Goal: Information Seeking & Learning: Find specific page/section

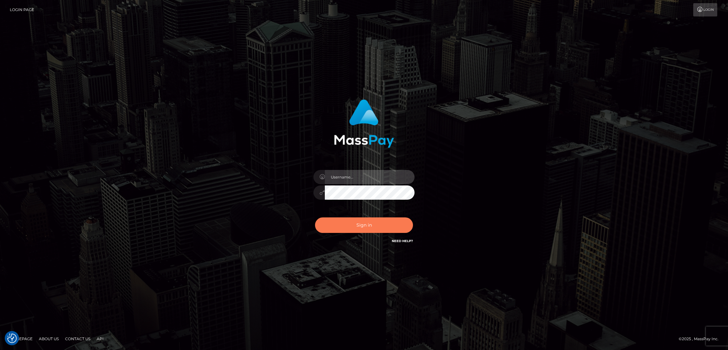
type input "by.es2"
click at [355, 225] on button "Sign in" at bounding box center [364, 224] width 98 height 15
type input "by.es2"
click at [353, 224] on button "Sign in" at bounding box center [364, 224] width 98 height 15
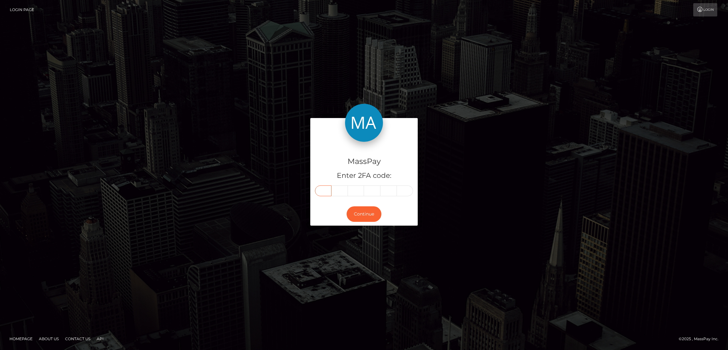
click at [326, 191] on input "text" at bounding box center [323, 190] width 16 height 11
paste input "0"
type input "0"
type input "9"
type input "4"
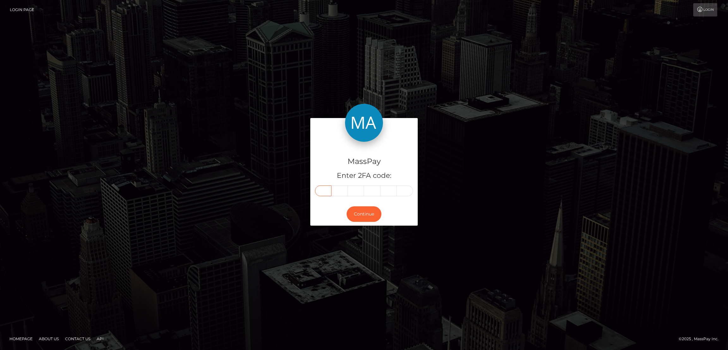
type input "1"
type input "6"
click at [366, 212] on button "Continue" at bounding box center [364, 213] width 35 height 15
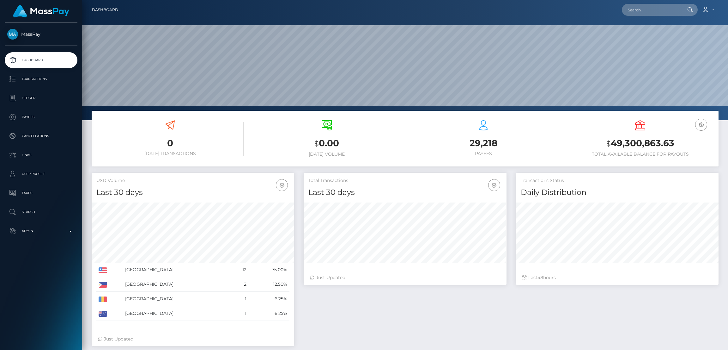
scroll to position [112, 203]
click at [633, 9] on input "text" at bounding box center [651, 10] width 59 height 12
paste input "slpinkard@gmail.com"
type input "slpinkard@gmail.com"
click at [644, 31] on link "Sheila Pinkard" at bounding box center [647, 33] width 51 height 12
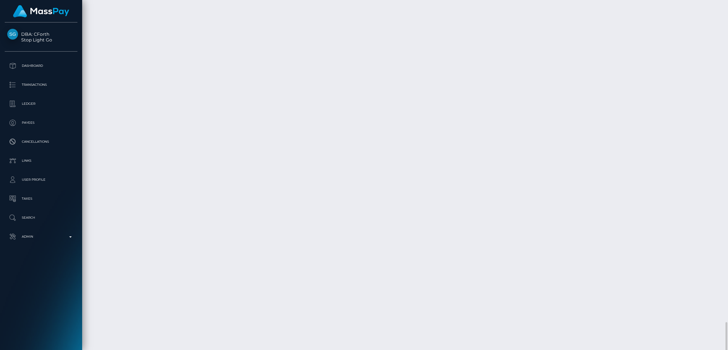
scroll to position [2229, 0]
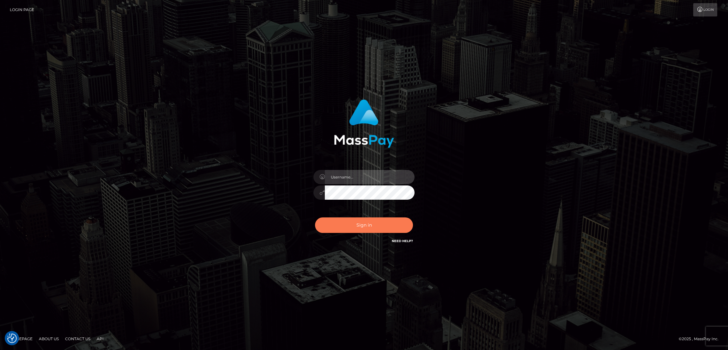
type input "by.es2"
drag, startPoint x: 375, startPoint y: 230, endPoint x: 375, endPoint y: 224, distance: 5.1
click at [375, 229] on button "Sign in" at bounding box center [364, 224] width 98 height 15
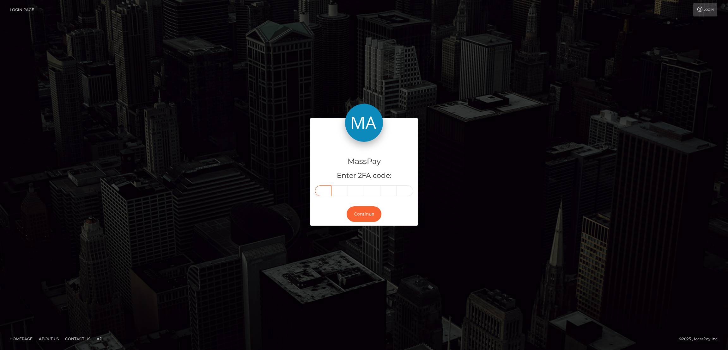
click at [325, 189] on input "text" at bounding box center [323, 190] width 16 height 11
paste input "6"
type input "6"
type input "3"
type input "6"
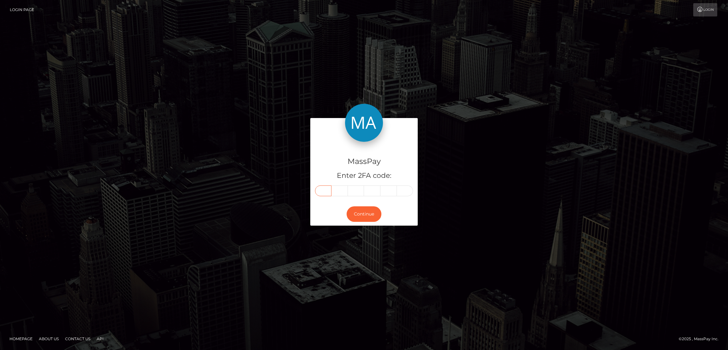
type input "0"
type input "4"
type input "3"
click at [367, 212] on button "Continue" at bounding box center [364, 213] width 35 height 15
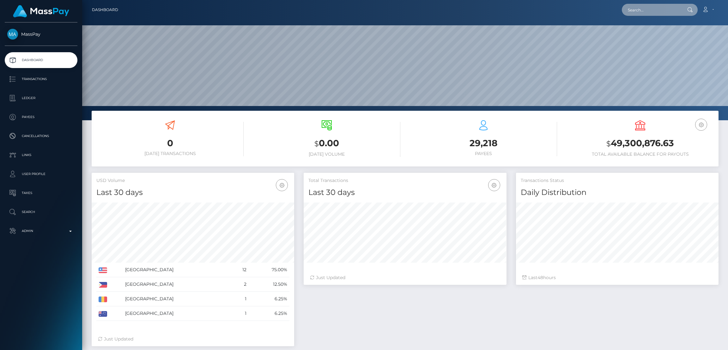
scroll to position [112, 203]
drag, startPoint x: 635, startPoint y: 16, endPoint x: 637, endPoint y: 13, distance: 3.6
click at [634, 16] on div "Loading... Loading... Account Edit Profile Logout" at bounding box center [420, 9] width 595 height 13
click at [639, 11] on input "text" at bounding box center [651, 10] width 59 height 12
paste input "[EMAIL_ADDRESS][DOMAIN_NAME]"
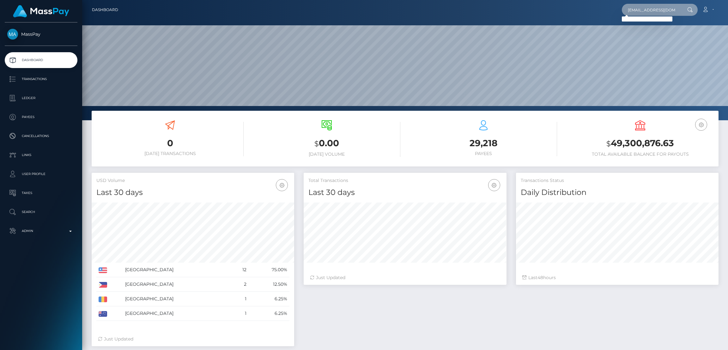
click at [651, 12] on input "tnora576@gmail.com" at bounding box center [651, 10] width 59 height 12
paste input "yarissarivera1@yahoo"
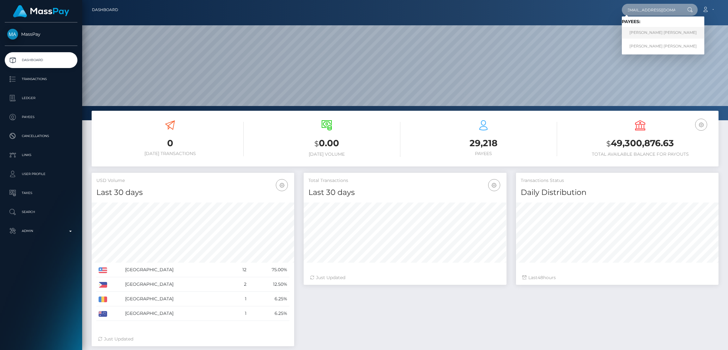
type input "yarissarivera1@yahoo.com"
click at [646, 33] on link "Noraima Yarissa Torres Rivera" at bounding box center [663, 33] width 83 height 12
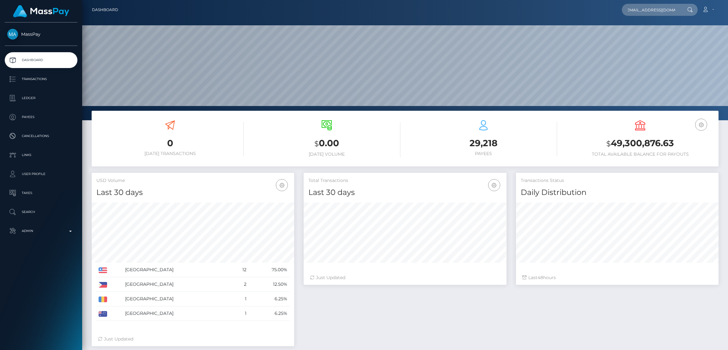
scroll to position [0, 0]
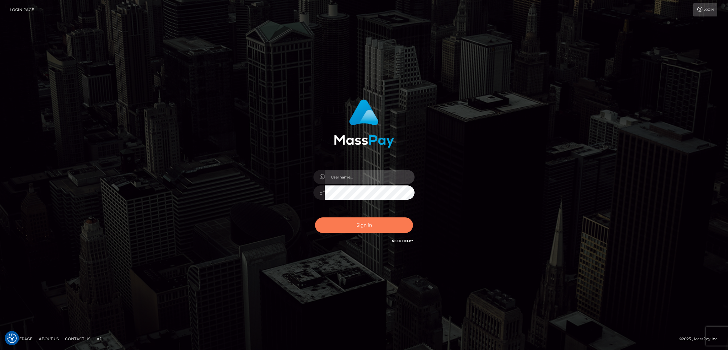
type input "by.es2"
click at [361, 223] on button "Sign in" at bounding box center [364, 224] width 98 height 15
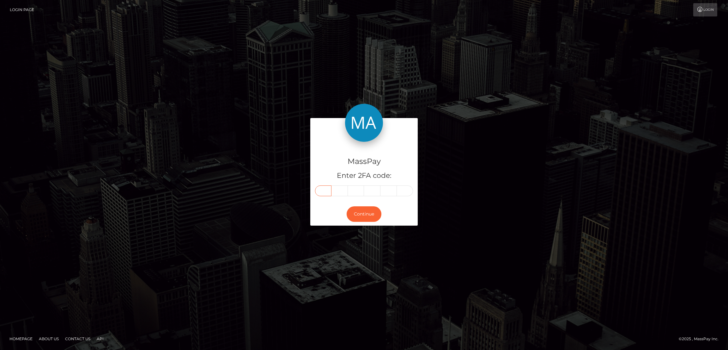
click at [319, 195] on input "text" at bounding box center [323, 190] width 16 height 11
paste input "4"
type input "4"
type input "9"
type input "7"
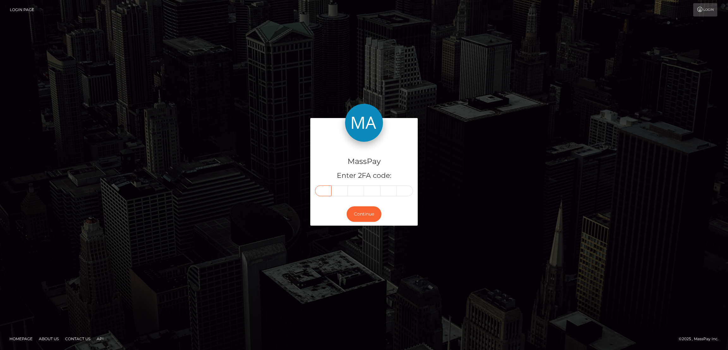
type input "7"
type input "4"
type input "6"
click at [366, 215] on button "Continue" at bounding box center [364, 213] width 35 height 15
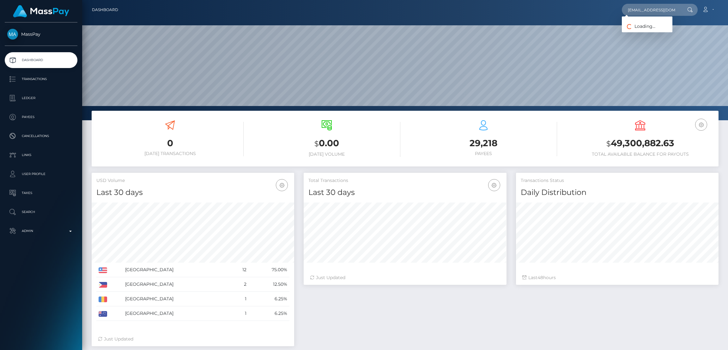
scroll to position [112, 203]
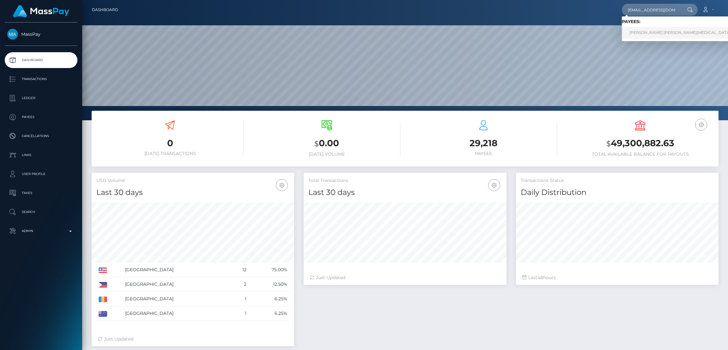
type input "nixlexxie815@gmail.com"
click at [642, 33] on link "ALEXIS FAITH NIX" at bounding box center [680, 33] width 117 height 12
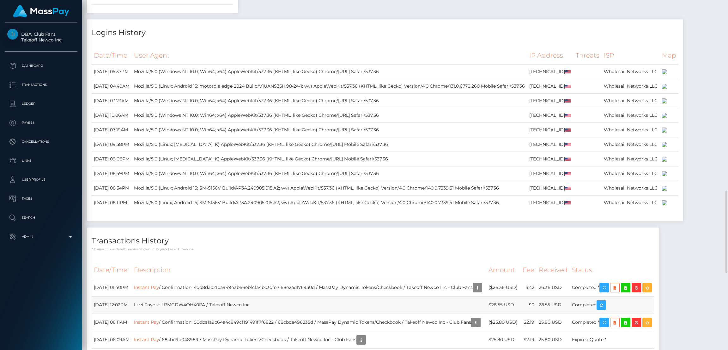
scroll to position [1091, 0]
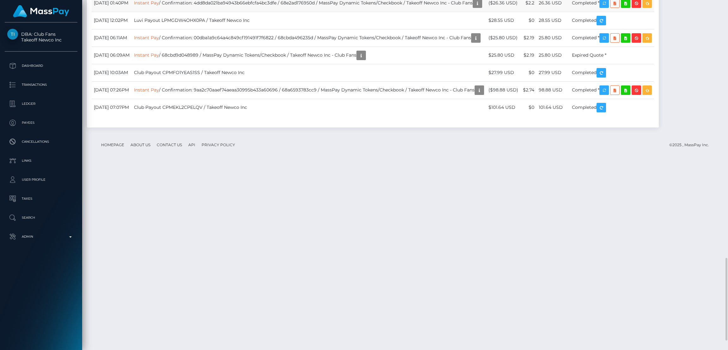
drag, startPoint x: 435, startPoint y: 230, endPoint x: 500, endPoint y: 228, distance: 64.8
click at [487, 12] on td "Instant Pay / Confirmation: 4dd8da021ba94943b66ebfcfa4bc3dfe / 68e2ad176950d / …" at bounding box center [309, 2] width 355 height 17
copy td "Takeoff Newco Inc - Club Fans"
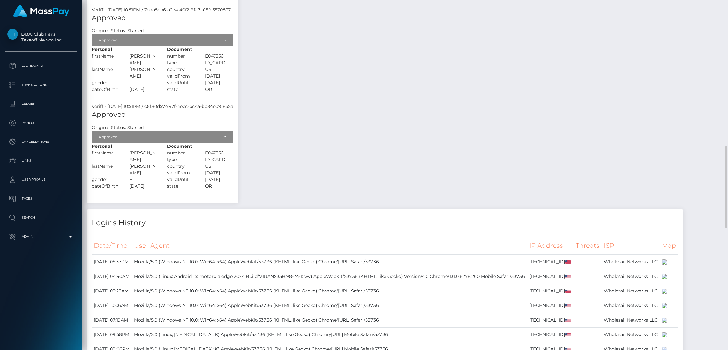
scroll to position [379, 0]
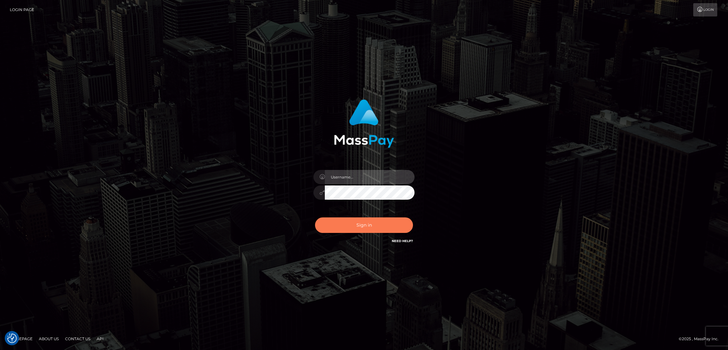
type input "by.es2"
drag, startPoint x: 390, startPoint y: 225, endPoint x: 418, endPoint y: 194, distance: 42.6
click at [390, 224] on button "Sign in" at bounding box center [364, 224] width 98 height 15
type input "by.es2"
click at [365, 225] on button "Sign in" at bounding box center [364, 224] width 98 height 15
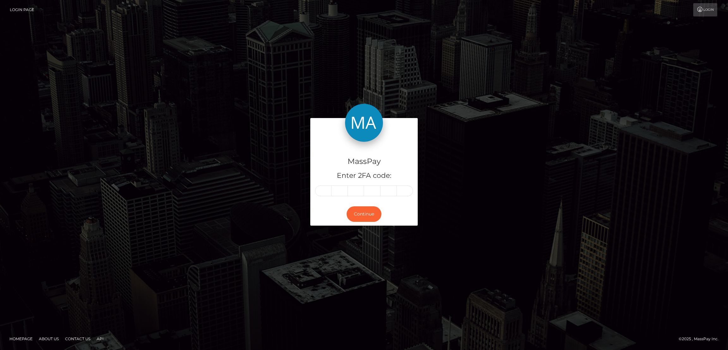
type input "2"
type input "1"
type input "9"
type input "2"
type input "5"
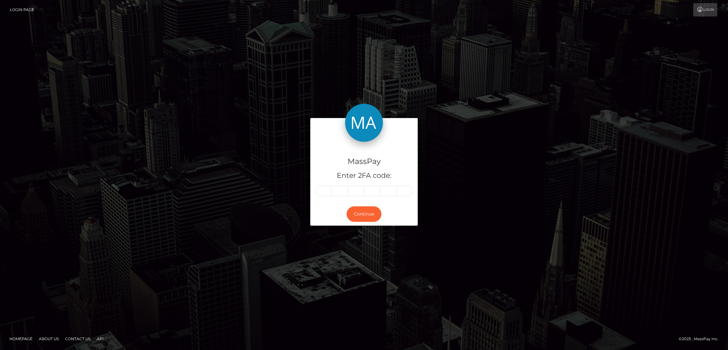
type input "9"
click at [363, 214] on button "Continue" at bounding box center [364, 213] width 35 height 15
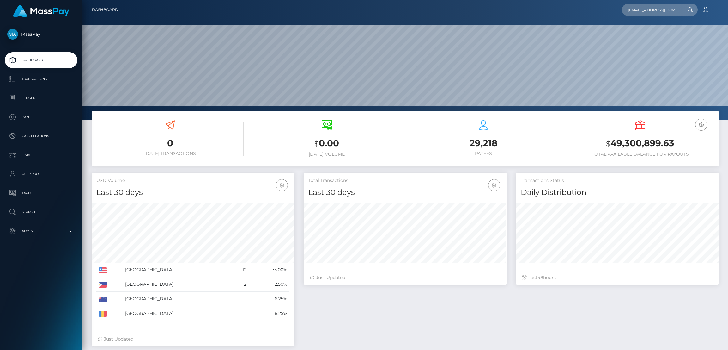
scroll to position [0, 2]
type input "[EMAIL_ADDRESS][DOMAIN_NAME]"
click at [640, 32] on link "Jerranisha Clark" at bounding box center [647, 33] width 51 height 12
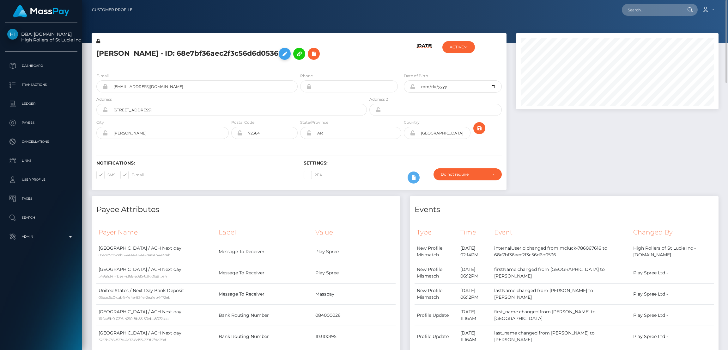
click at [282, 58] on icon at bounding box center [285, 54] width 8 height 8
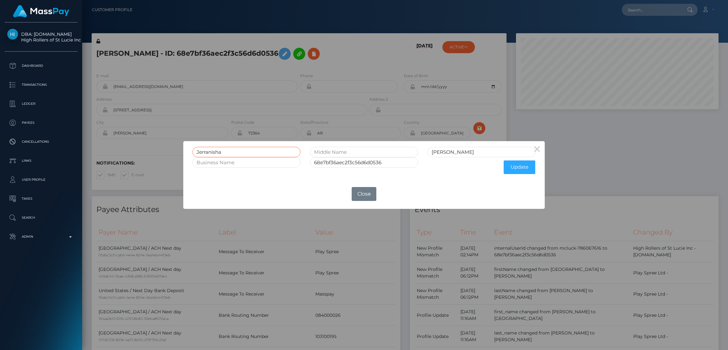
click at [211, 151] on input "Jerranisha" at bounding box center [247, 152] width 108 height 10
click at [365, 190] on button "Close" at bounding box center [364, 194] width 25 height 14
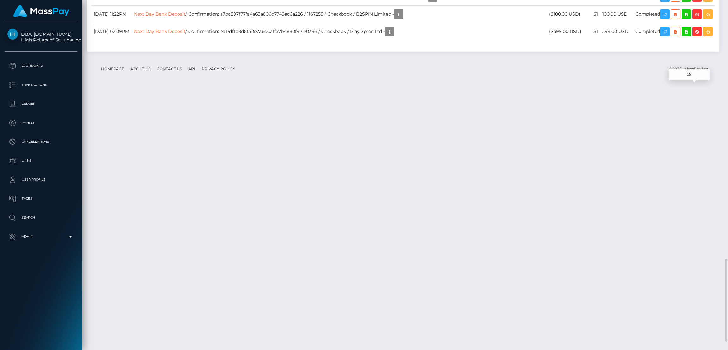
scroll to position [76, 203]
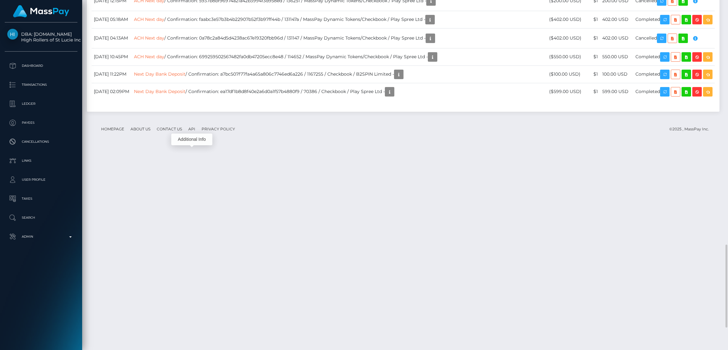
click at [189, 135] on div "Additional Info" at bounding box center [191, 139] width 41 height 12
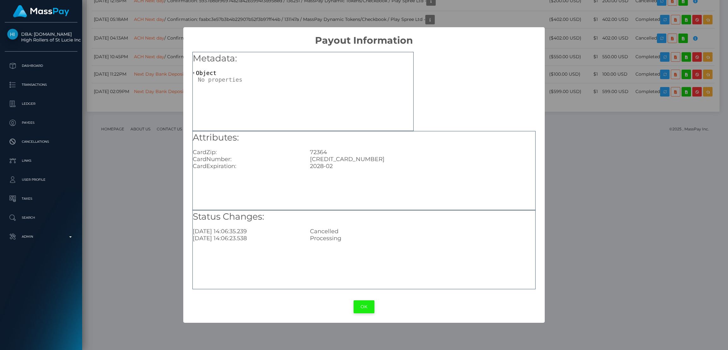
click at [365, 306] on button "OK" at bounding box center [364, 306] width 21 height 13
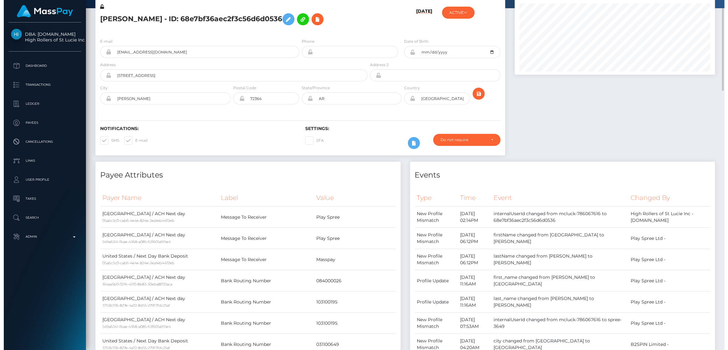
scroll to position [0, 0]
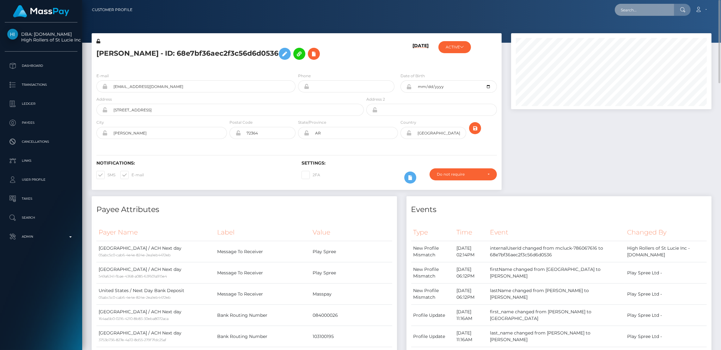
click at [651, 10] on input "text" at bounding box center [644, 10] width 59 height 12
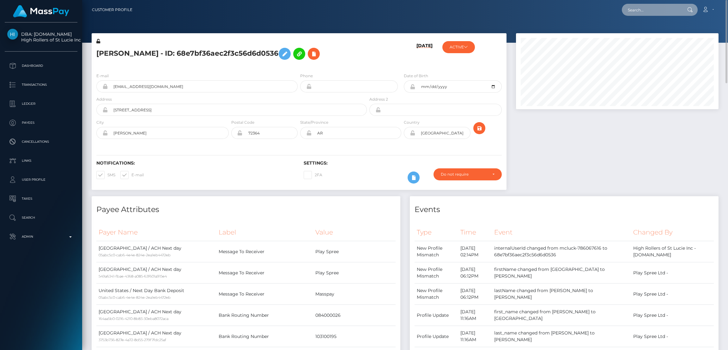
scroll to position [76, 203]
paste input "[EMAIL_ADDRESS][DOMAIN_NAME]"
type input "[EMAIL_ADDRESS][DOMAIN_NAME]"
drag, startPoint x: 642, startPoint y: 31, endPoint x: 633, endPoint y: 31, distance: 8.5
click at [642, 31] on link "Rudina Hoxha" at bounding box center [647, 33] width 51 height 12
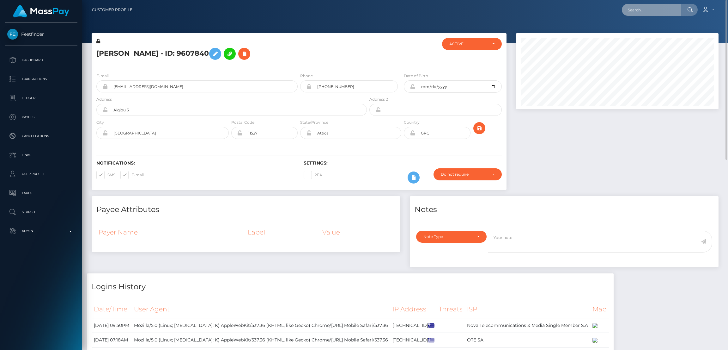
click at [643, 9] on input "text" at bounding box center [651, 10] width 59 height 12
paste input "[EMAIL_ADDRESS][DOMAIN_NAME]"
type input "[EMAIL_ADDRESS][DOMAIN_NAME]"
click at [643, 28] on link "[PERSON_NAME]" at bounding box center [647, 33] width 51 height 12
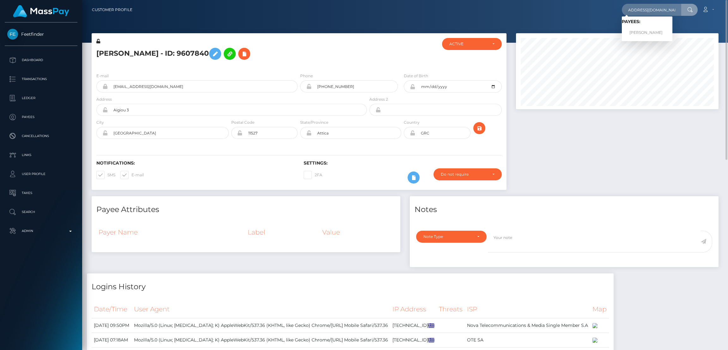
scroll to position [0, 0]
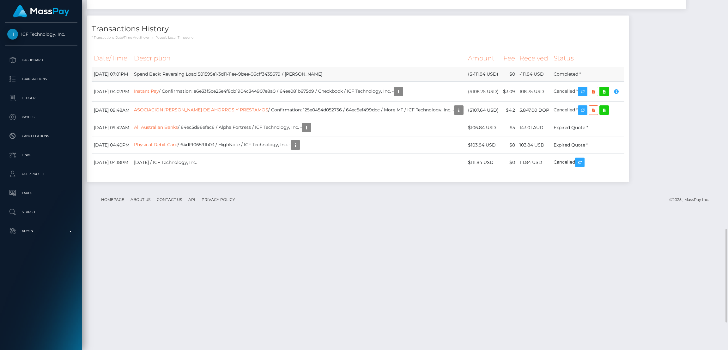
scroll to position [957, 0]
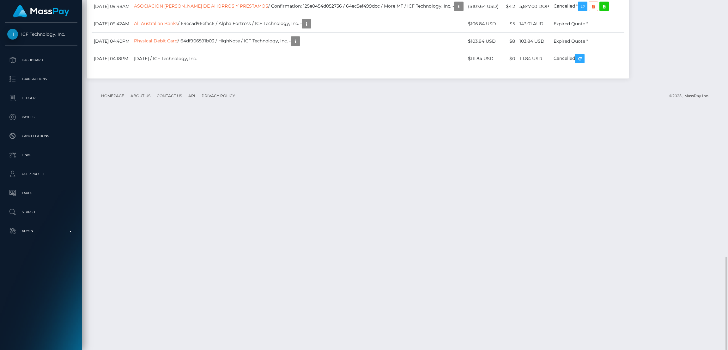
drag, startPoint x: 93, startPoint y: 204, endPoint x: 128, endPoint y: 203, distance: 34.8
copy td "August 31, 2023"
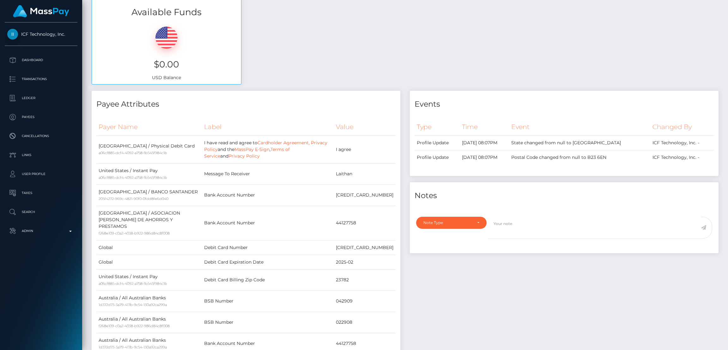
scroll to position [0, 0]
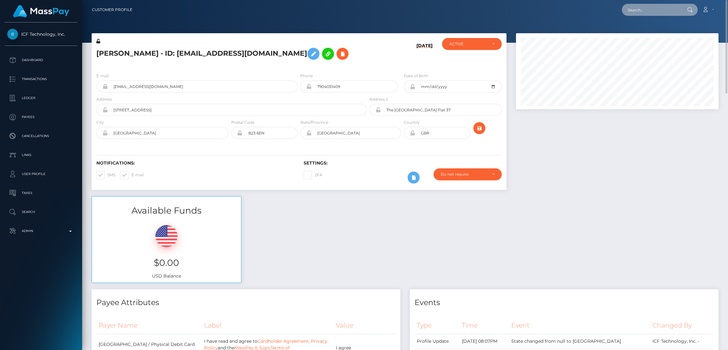
click at [634, 12] on input "text" at bounding box center [651, 10] width 59 height 12
paste input "goddesslucia6@gmail.com"
type input "goddesslucia6@gmail.com"
click at [638, 35] on link "LEILA MARY LUFTI" at bounding box center [647, 33] width 51 height 12
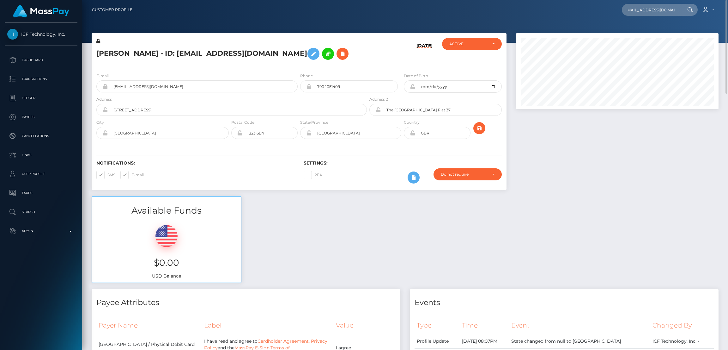
scroll to position [0, 0]
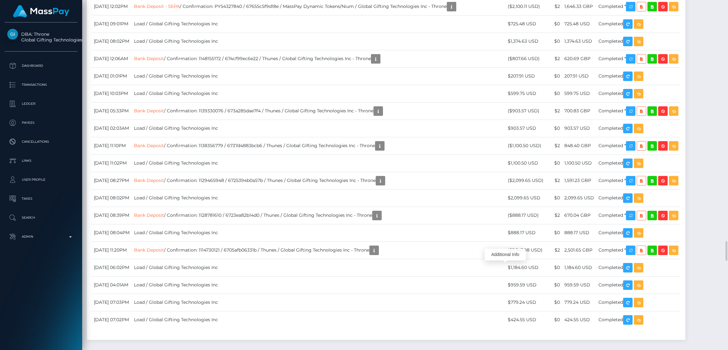
scroll to position [76, 203]
click at [504, 255] on div "Additional Info" at bounding box center [505, 255] width 41 height 12
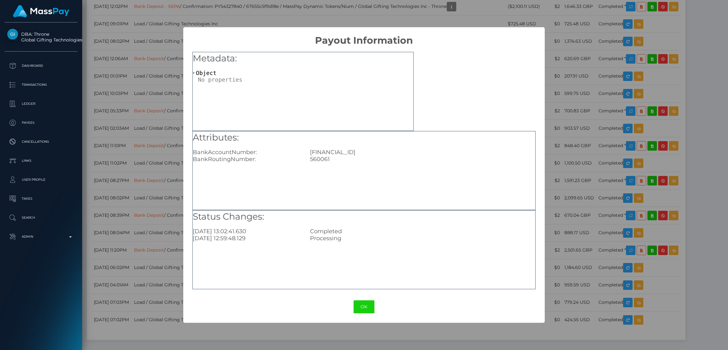
drag, startPoint x: 311, startPoint y: 152, endPoint x: 394, endPoint y: 153, distance: 82.2
click at [394, 153] on div "GB97NWBK56006135870494" at bounding box center [422, 152] width 235 height 7
copy div "GB97NWBK56006135870494"
click at [369, 304] on button "OK" at bounding box center [364, 306] width 21 height 13
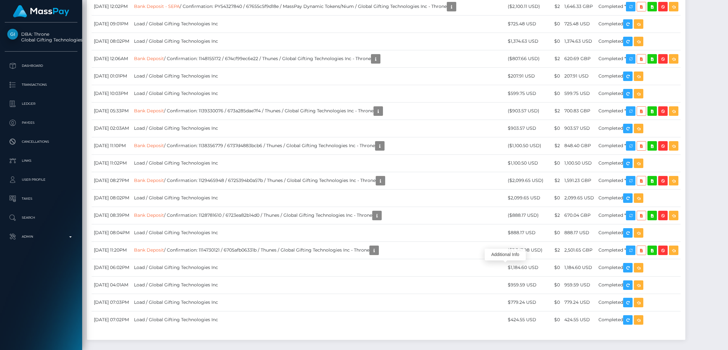
click at [508, 247] on div "Additional Info" at bounding box center [505, 255] width 41 height 16
click at [509, 240] on div "Additional Info" at bounding box center [507, 236] width 41 height 12
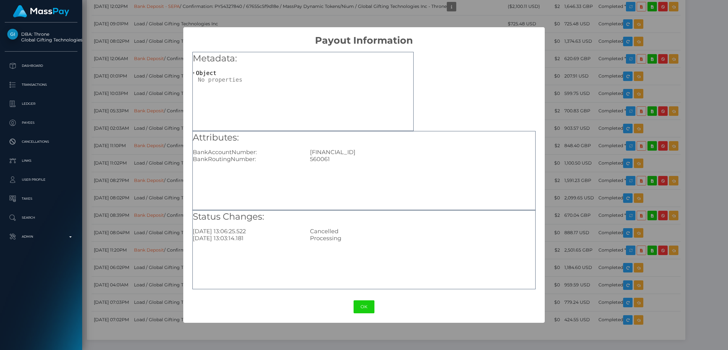
click at [115, 172] on div "× Payout Information Metadata: Object Attributes: BankAccountNumber: GB91MONZ04…" at bounding box center [364, 175] width 728 height 350
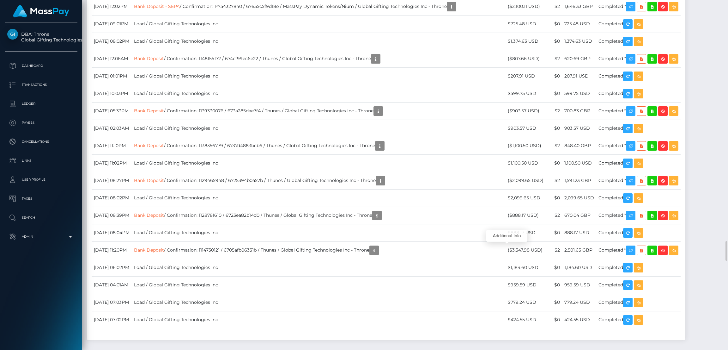
click at [504, 215] on div "Additional Info" at bounding box center [504, 216] width 41 height 12
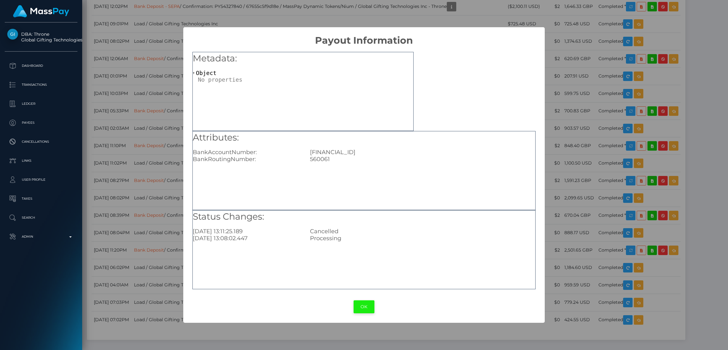
click at [363, 303] on button "OK" at bounding box center [364, 306] width 21 height 13
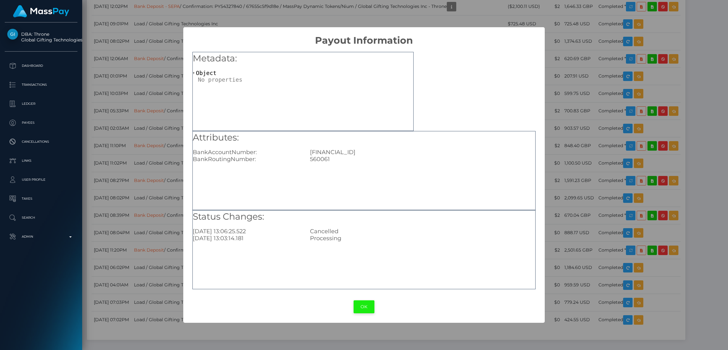
click at [365, 304] on button "OK" at bounding box center [364, 306] width 21 height 13
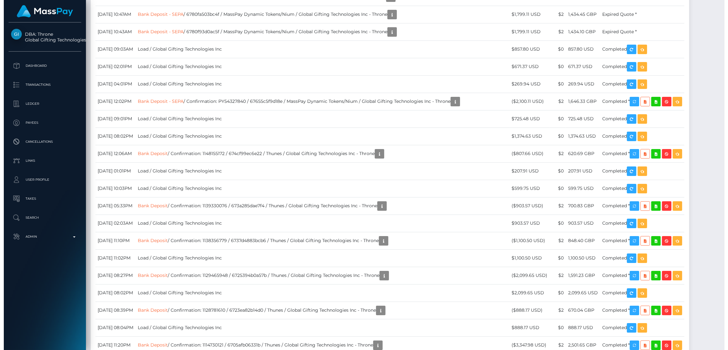
scroll to position [4458, 0]
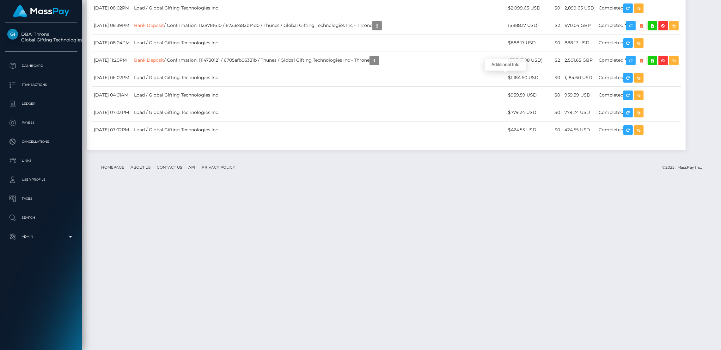
drag, startPoint x: 506, startPoint y: 80, endPoint x: 498, endPoint y: 65, distance: 16.7
click at [498, 65] on div "Additional Info" at bounding box center [505, 65] width 41 height 12
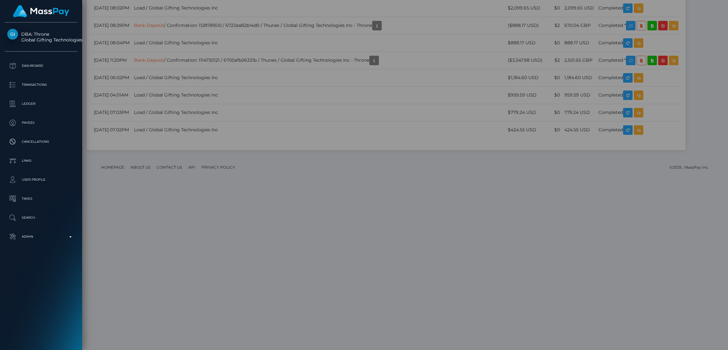
scroll to position [76, 203]
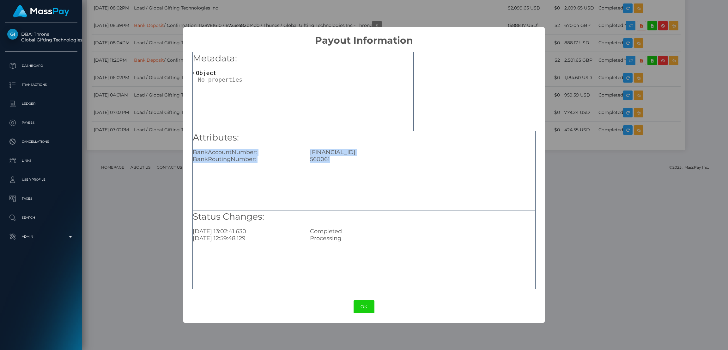
drag, startPoint x: 194, startPoint y: 152, endPoint x: 395, endPoint y: 160, distance: 201.6
click at [395, 160] on div "Attributes: BankAccountNumber: GB97NWBK56006135870494 BankRoutingNumber: 560061" at bounding box center [364, 146] width 343 height 31
copy div "BankAccountNumber: GB97NWBK56006135870494 BankRoutingNumber: 560061"
click at [362, 304] on button "OK" at bounding box center [364, 306] width 21 height 13
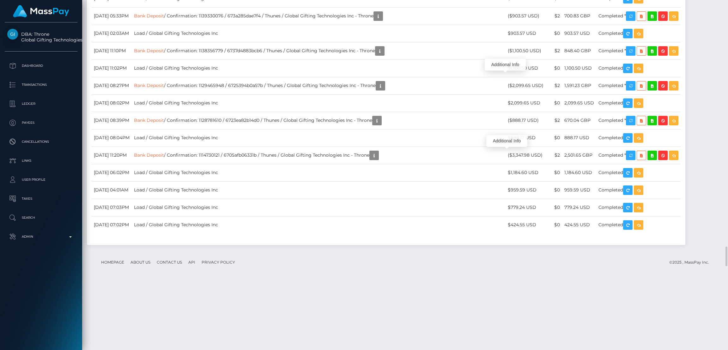
click at [504, 143] on div "Additional Info" at bounding box center [507, 141] width 41 height 12
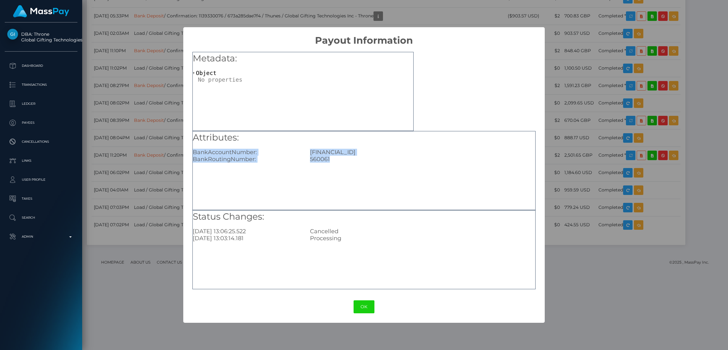
drag, startPoint x: 194, startPoint y: 152, endPoint x: 365, endPoint y: 164, distance: 171.1
click at [365, 164] on div "Attributes: BankAccountNumber: GB91MONZ04000396466159 BankRoutingNumber: 560061" at bounding box center [364, 170] width 343 height 79
copy div "BankAccountNumber: GB91MONZ04000396466159 BankRoutingNumber: 560061"
click at [369, 305] on button "OK" at bounding box center [364, 306] width 21 height 13
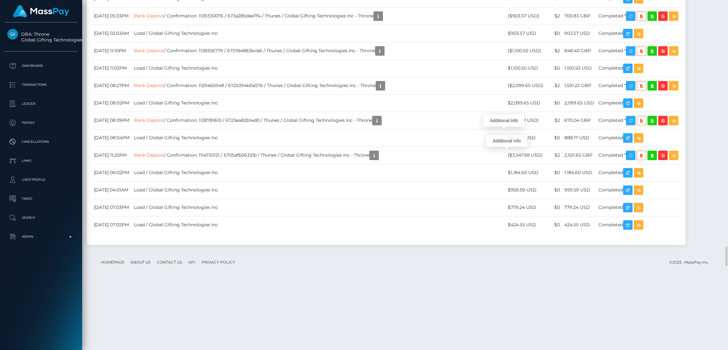
click at [502, 124] on div "Additional Info" at bounding box center [504, 121] width 41 height 12
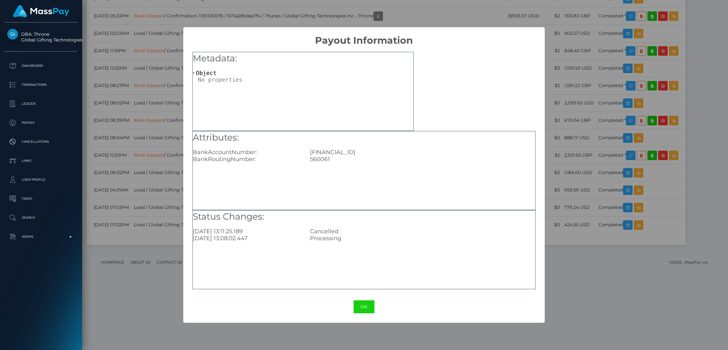
click at [580, 60] on div "× Payout Information Metadata: Object Attributes: BankAccountNumber: GB91MONZ04…" at bounding box center [364, 175] width 728 height 350
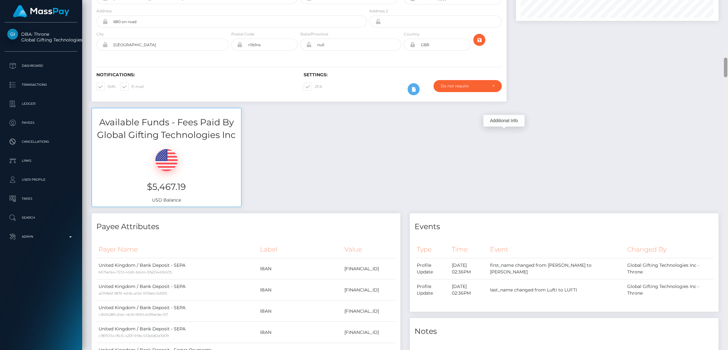
scroll to position [15, 0]
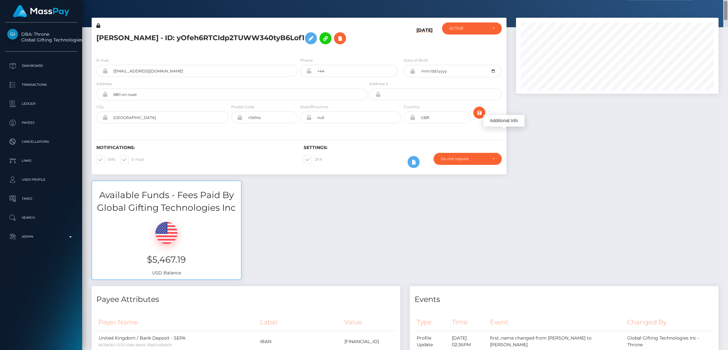
drag, startPoint x: 726, startPoint y: 201, endPoint x: 727, endPoint y: 4, distance: 197.3
click at [727, 4] on div at bounding box center [725, 11] width 3 height 20
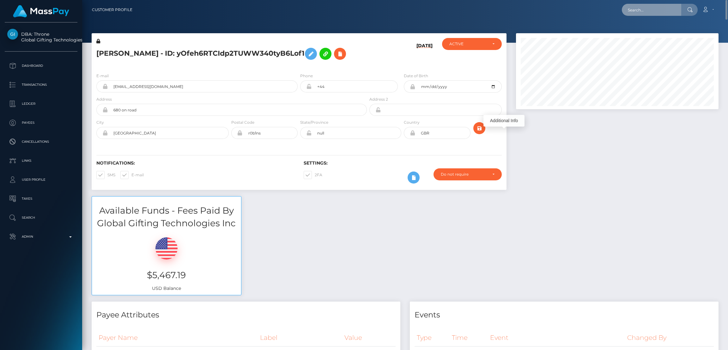
click at [655, 15] on input "text" at bounding box center [651, 10] width 59 height 12
paste input "kenli_s25@hotmail.com"
type input "kenli_s25@hotmail.com"
click at [649, 36] on link "Kenli Helena Smith" at bounding box center [647, 33] width 51 height 12
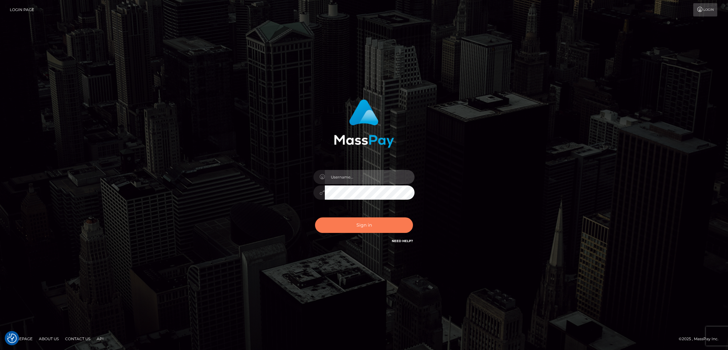
type input "by.es2"
click at [360, 220] on button "Sign in" at bounding box center [364, 224] width 98 height 15
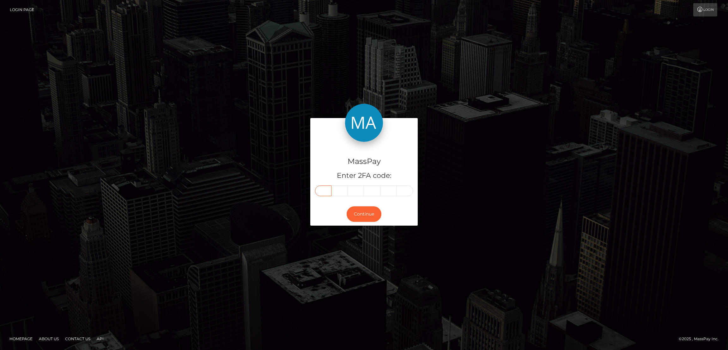
click at [328, 190] on input "text" at bounding box center [323, 190] width 16 height 11
paste input "8"
type input "8"
type input "9"
type input "3"
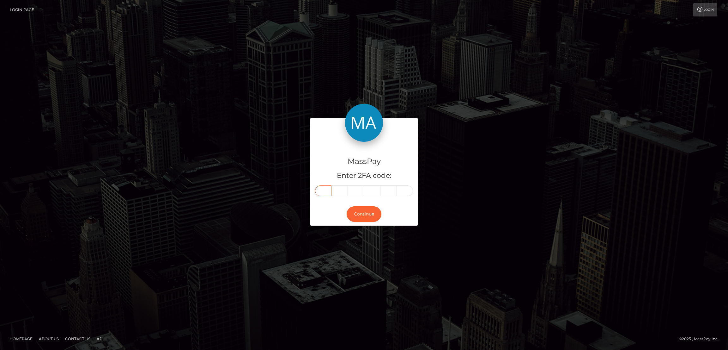
type input "0"
type input "7"
click at [363, 212] on button "Continue" at bounding box center [364, 213] width 35 height 15
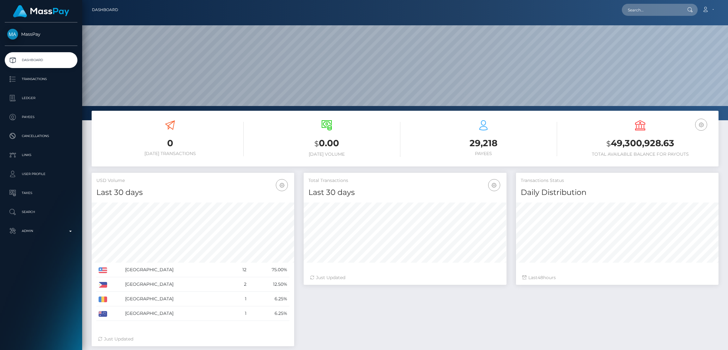
scroll to position [112, 203]
click at [646, 12] on input "text" at bounding box center [651, 10] width 59 height 12
paste input "[EMAIL_ADDRESS][DOMAIN_NAME]"
type input "[EMAIL_ADDRESS][DOMAIN_NAME]"
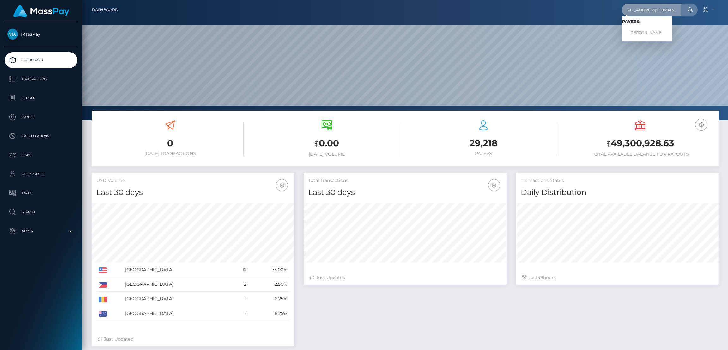
scroll to position [0, 0]
click at [644, 33] on link "Samera Aslam" at bounding box center [647, 33] width 51 height 12
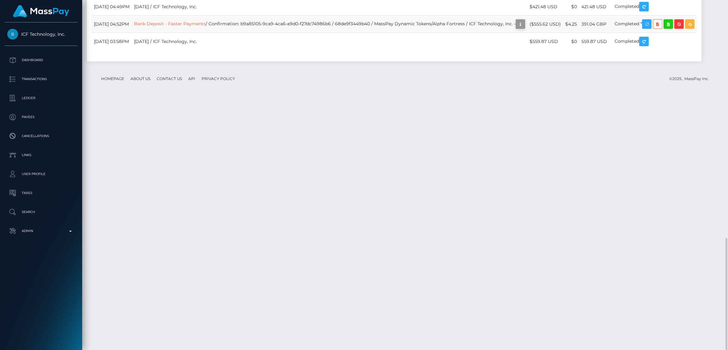
scroll to position [76, 203]
click at [525, 28] on icon "button" at bounding box center [521, 24] width 8 height 8
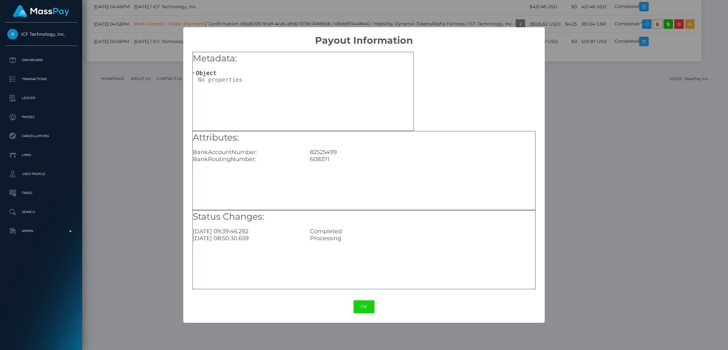
click at [455, 177] on div "Attributes: BankAccountNumber: [FINANCIAL_ID] BankRoutingNumber: [FINANCIAL_ID]" at bounding box center [364, 170] width 343 height 79
click at [367, 300] on button "OK" at bounding box center [364, 306] width 21 height 13
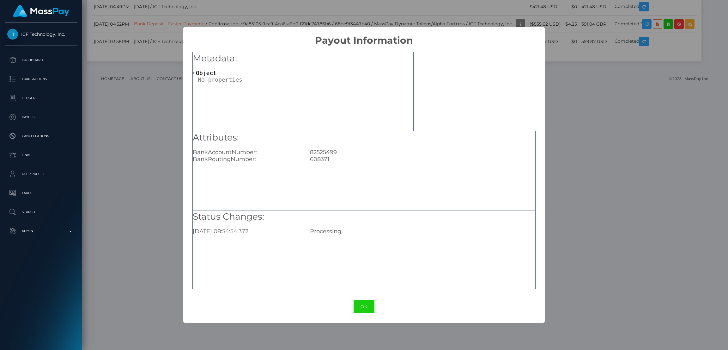
click at [485, 324] on div "× Payout Information Metadata: Object Attributes: BankAccountNumber: 82525499 B…" at bounding box center [364, 175] width 728 height 350
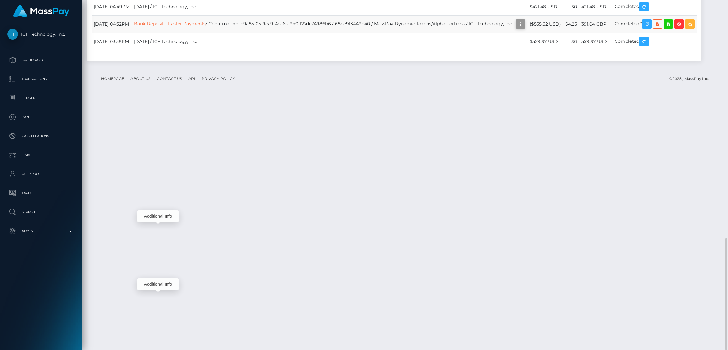
click at [525, 28] on icon "button" at bounding box center [521, 24] width 8 height 8
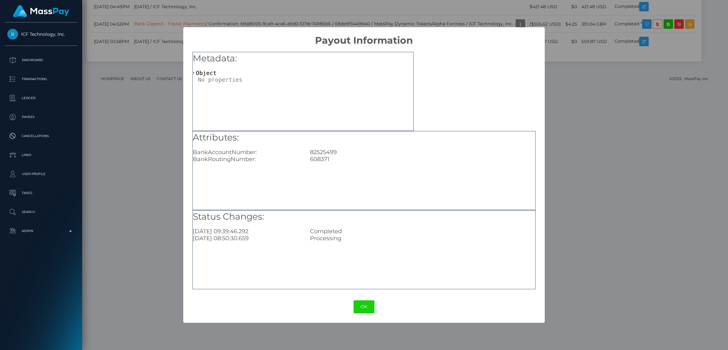
click at [367, 306] on button "OK" at bounding box center [364, 306] width 21 height 13
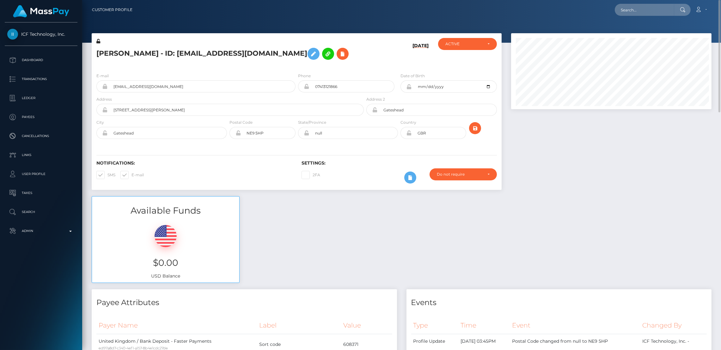
scroll to position [76, 200]
click at [639, 10] on input "text" at bounding box center [644, 10] width 59 height 12
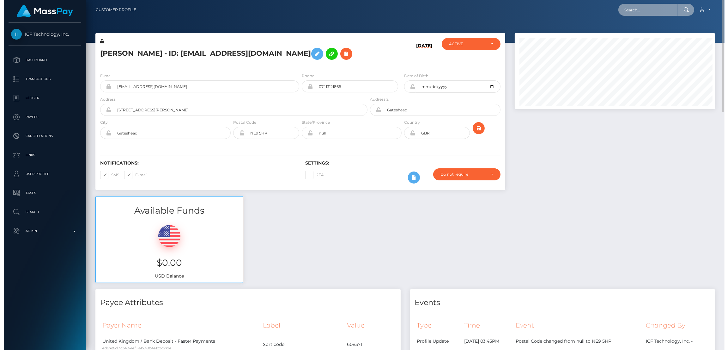
scroll to position [76, 203]
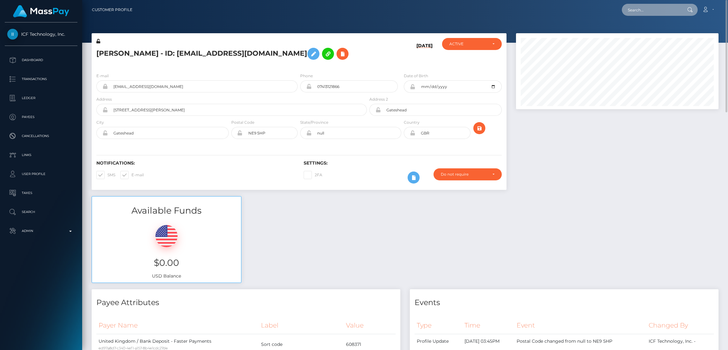
paste input "[PERSON_NAME][EMAIL_ADDRESS][DOMAIN_NAME]"
type input "[PERSON_NAME][EMAIL_ADDRESS][DOMAIN_NAME]"
click at [648, 33] on link "NINA DUBOIS-HELD" at bounding box center [652, 33] width 61 height 12
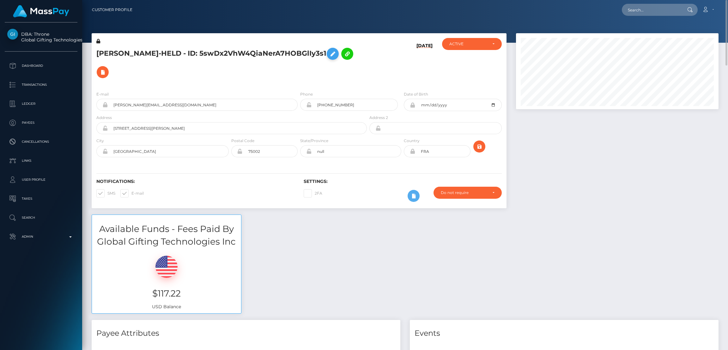
click at [329, 57] on icon at bounding box center [333, 54] width 8 height 8
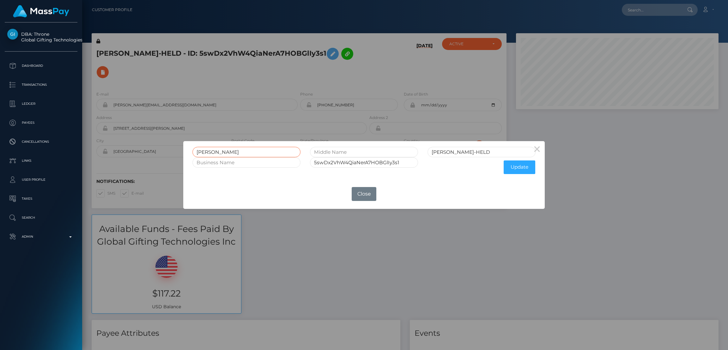
click at [207, 152] on input "[PERSON_NAME]" at bounding box center [247, 152] width 108 height 10
click at [642, 15] on div "× [PERSON_NAME]-HELD 5swDx2VhW4QiaNerA7HOBGlIy3s1 Update OK No Close" at bounding box center [364, 175] width 728 height 350
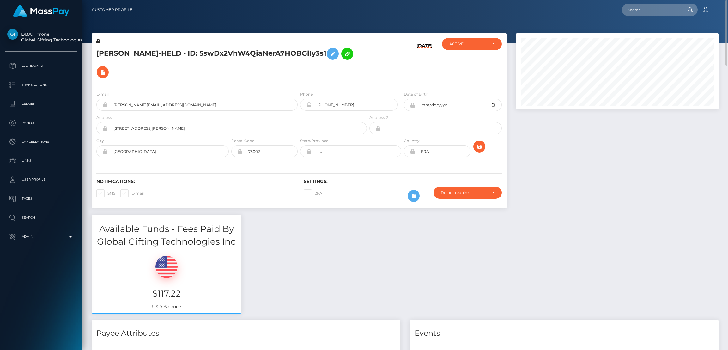
click at [642, 13] on div "× [PERSON_NAME]-HELD 5swDx2VhW4QiaNerA7HOBGlIy3s1 Update OK No Close" at bounding box center [364, 175] width 728 height 350
click at [642, 12] on input "text" at bounding box center [651, 10] width 59 height 12
paste input "[EMAIL_ADDRESS][DOMAIN_NAME]"
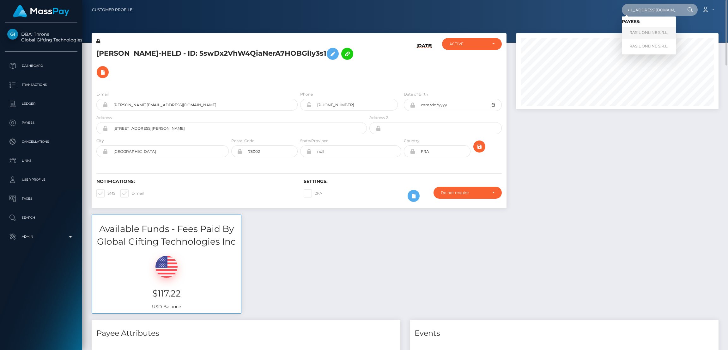
type input "[EMAIL_ADDRESS][DOMAIN_NAME]"
click at [646, 32] on link "RASIL ONLINE S.R.L." at bounding box center [649, 33] width 54 height 12
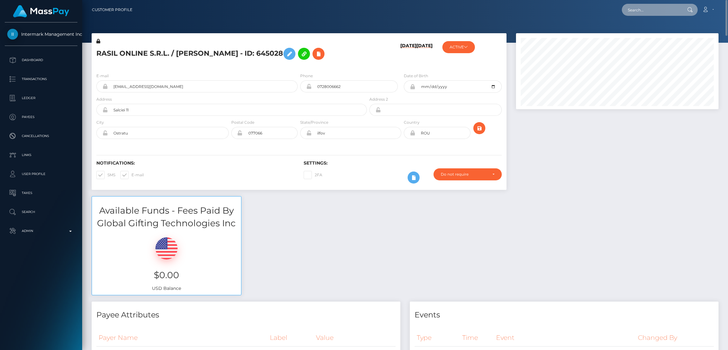
click at [633, 10] on input "text" at bounding box center [651, 10] width 59 height 12
paste input "patvan66@yahoo.com"
type input "patvan66@yahoo.com"
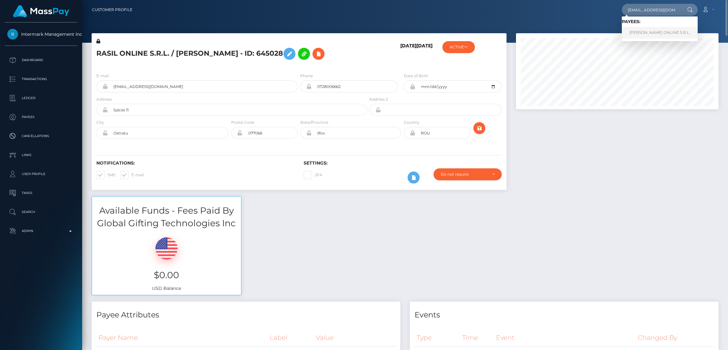
click at [642, 33] on link "ZORICA ONLINE S.R.L." at bounding box center [660, 33] width 76 height 12
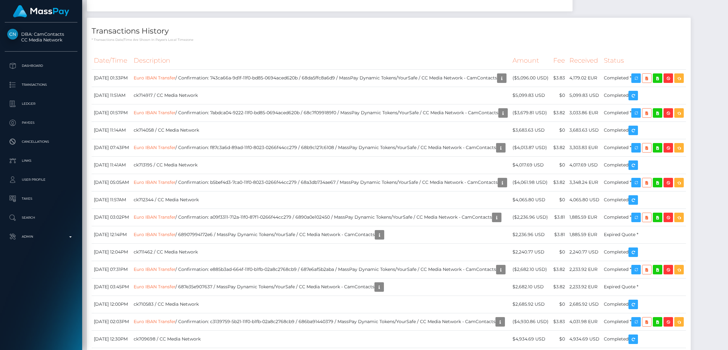
scroll to position [379, 0]
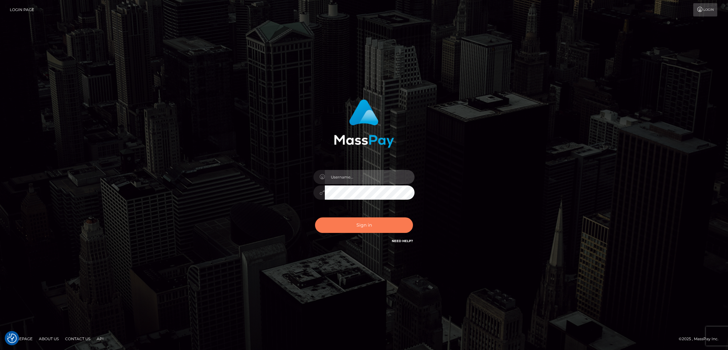
type input "by.es2"
drag, startPoint x: 356, startPoint y: 227, endPoint x: 363, endPoint y: 217, distance: 12.5
click at [356, 226] on button "Sign in" at bounding box center [364, 224] width 98 height 15
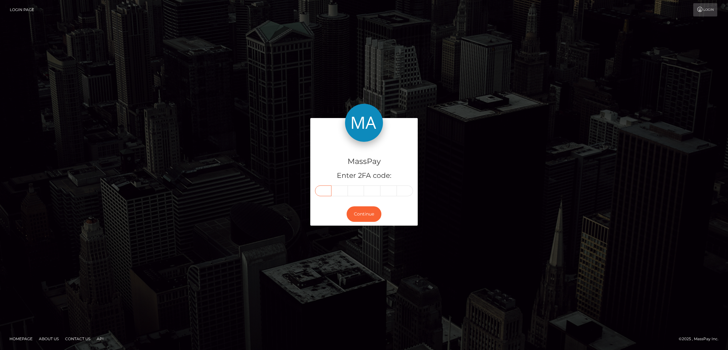
click at [325, 189] on input "text" at bounding box center [323, 190] width 16 height 11
paste input "0"
type input "0"
type input "2"
type input "0"
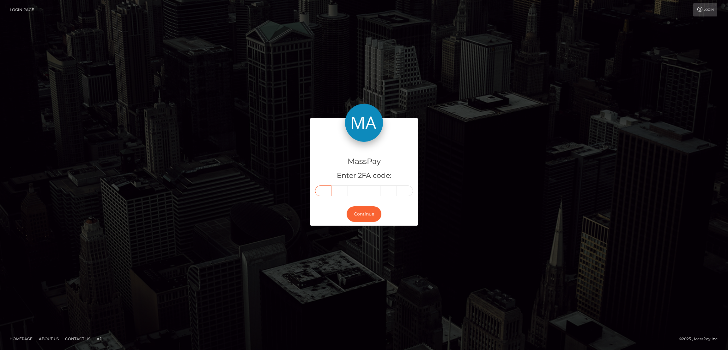
type input "3"
type input "7"
type input "9"
click at [363, 214] on button "Continue" at bounding box center [364, 213] width 35 height 15
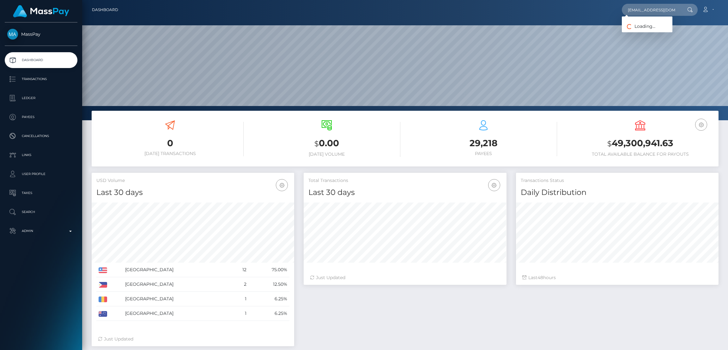
scroll to position [0, 9]
type input "[EMAIL_ADDRESS][DOMAIN_NAME]"
click at [654, 32] on link "[PERSON_NAME]" at bounding box center [647, 33] width 51 height 12
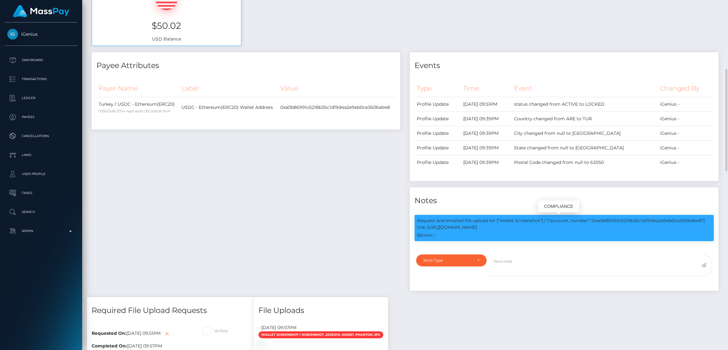
scroll to position [76, 203]
drag, startPoint x: 502, startPoint y: 219, endPoint x: 541, endPoint y: 218, distance: 39.2
click at [541, 218] on p "Request and emailed file upload for ["Wallet Screenshot"] / {"account_number":"…" at bounding box center [564, 223] width 294 height 13
copy p "Wallet Screenshot"
drag, startPoint x: 594, startPoint y: 219, endPoint x: 705, endPoint y: 217, distance: 111.0
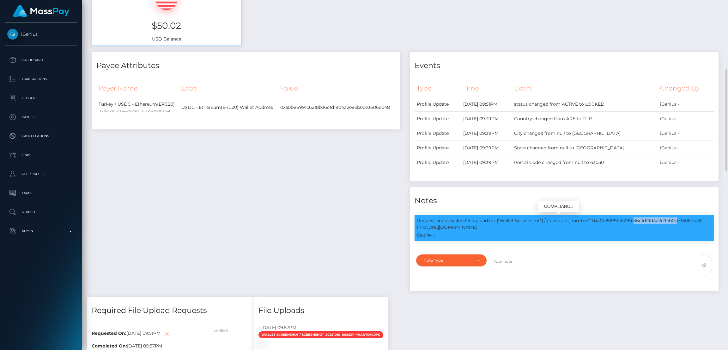
click at [705, 217] on p "Request and emailed file upload for ["Wallet Screenshot"] / {"account_number":"…" at bounding box center [564, 223] width 294 height 13
click at [669, 222] on p "Request and emailed file upload for ["Wallet Screenshot"] / {"account_number":"…" at bounding box center [564, 223] width 294 height 13
click at [644, 219] on p "Request and emailed file upload for ["Wallet Screenshot"] / {"account_number":"…" at bounding box center [564, 223] width 294 height 13
copy p "0xa0b86991c6218b36c1d19d4a2e9eb0ce3606eb48"
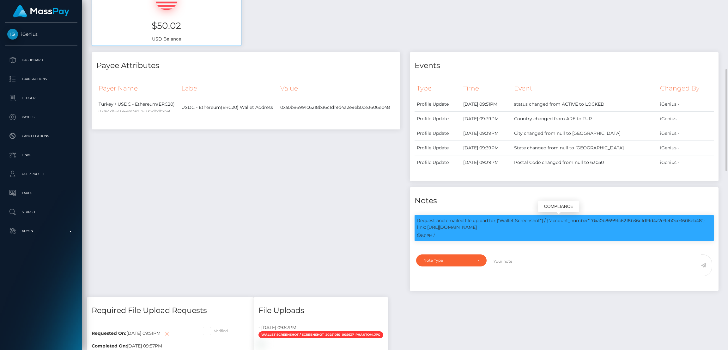
click at [437, 225] on p "Request and emailed file upload for ["Wallet Screenshot"] / {"account_number":"…" at bounding box center [564, 223] width 294 height 13
click at [439, 226] on p "Request and emailed file upload for ["Wallet Screenshot"] / {"account_number":"…" at bounding box center [564, 223] width 294 height 13
click at [487, 228] on p "Request and emailed file upload for ["Wallet Screenshot"] / {"account_number":"…" at bounding box center [564, 223] width 294 height 13
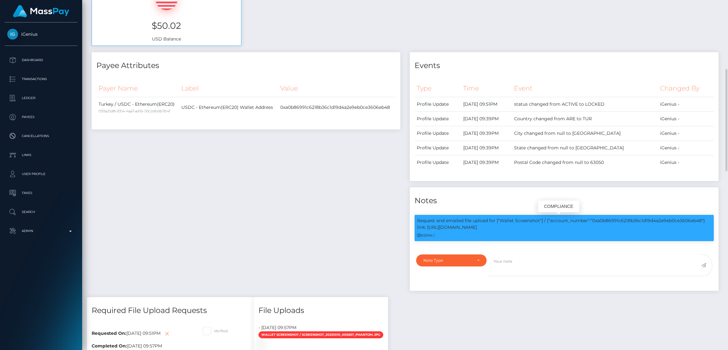
drag, startPoint x: 488, startPoint y: 225, endPoint x: 417, endPoint y: 226, distance: 71.5
click at [417, 226] on p "Request and emailed file upload for ["Wallet Screenshot"] / {"account_number":"…" at bounding box center [564, 223] width 294 height 13
copy p "link: https://l.maspay.io/plPQ2"
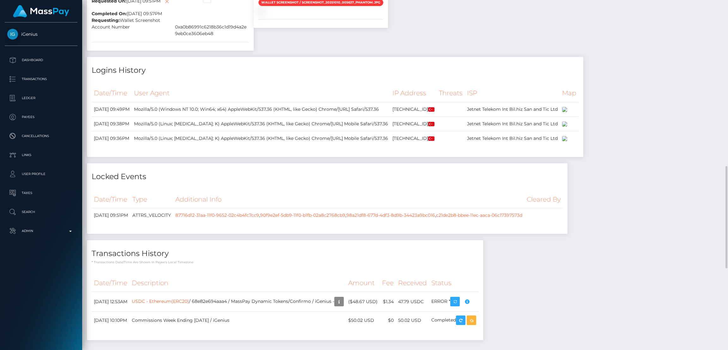
scroll to position [848, 0]
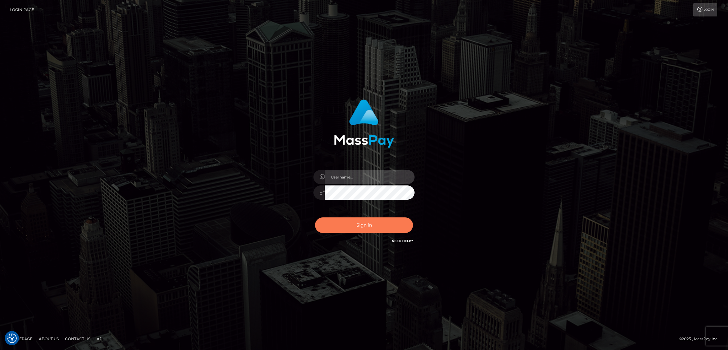
type input "by.es2"
click at [369, 226] on button "Sign in" at bounding box center [364, 224] width 98 height 15
type input "by.es2"
click at [369, 228] on button "Sign in" at bounding box center [364, 224] width 98 height 15
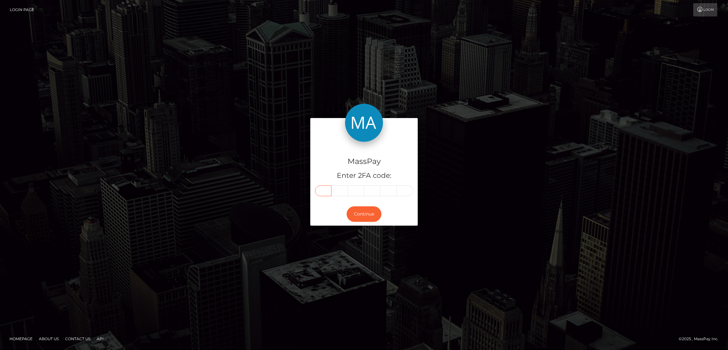
click at [325, 190] on input "text" at bounding box center [323, 190] width 16 height 11
paste input "8"
type input "8"
type input "1"
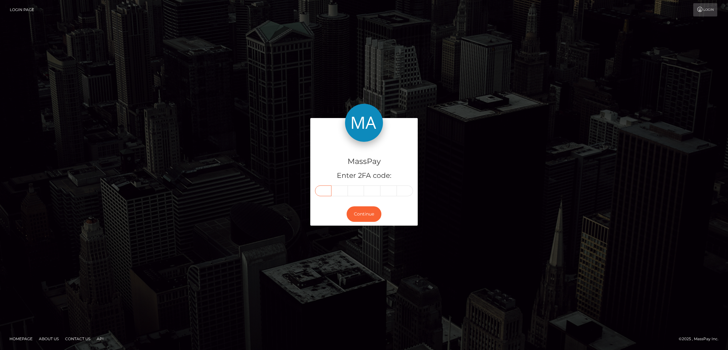
type input "8"
type input "6"
type input "1"
click at [363, 211] on button "Continue" at bounding box center [364, 213] width 35 height 15
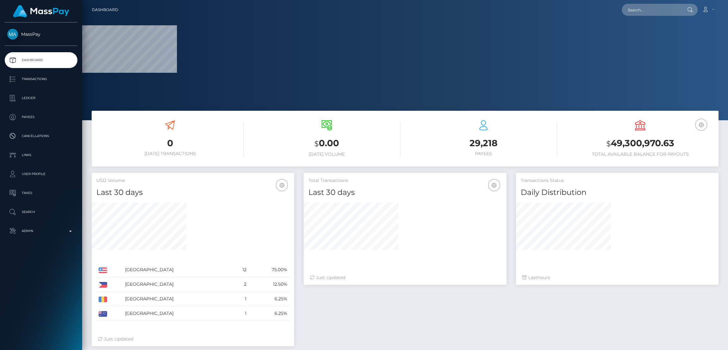
click at [649, 17] on nav "Dashboard Loading... Loading... Account Edit Profile" at bounding box center [405, 10] width 646 height 20
click at [648, 13] on input "text" at bounding box center [651, 10] width 59 height 12
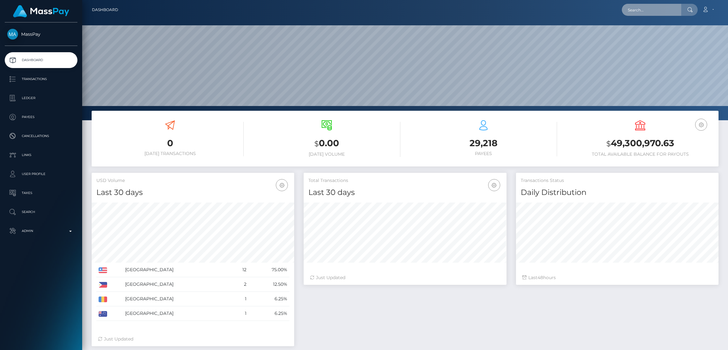
scroll to position [112, 203]
paste input "joarduncan@gmail.com"
type input "joarduncan@gmail.com"
click at [643, 32] on link "John Duncan" at bounding box center [647, 33] width 51 height 12
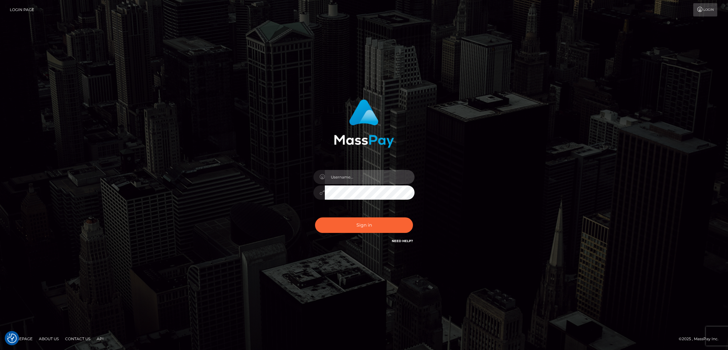
type input "by.es2"
click at [344, 222] on button "Sign in" at bounding box center [364, 224] width 98 height 15
type input "by.es2"
click at [371, 230] on button "Sign in" at bounding box center [364, 224] width 98 height 15
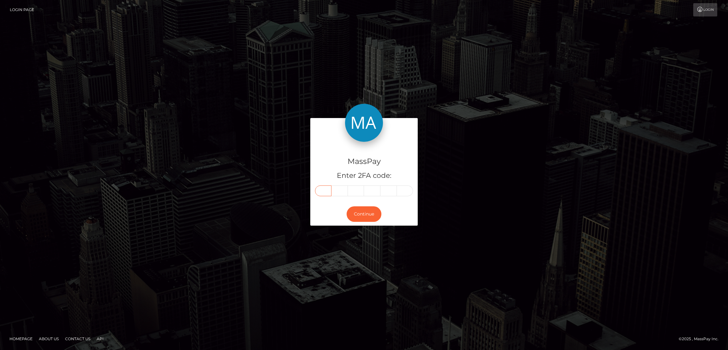
click at [329, 187] on input "text" at bounding box center [323, 190] width 16 height 11
paste input "1"
type input "1"
type input "4"
type input "3"
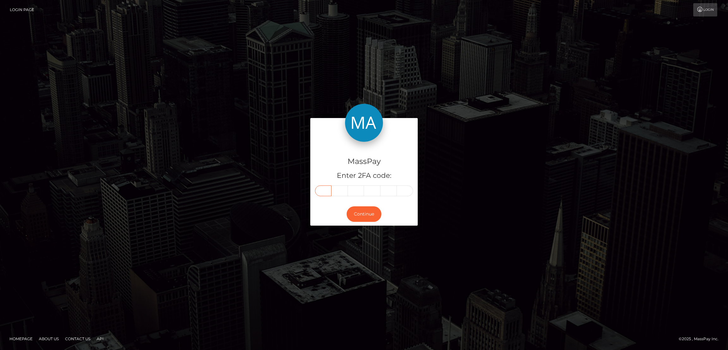
type input "7"
type input "6"
click at [362, 215] on button "Continue" at bounding box center [364, 213] width 35 height 15
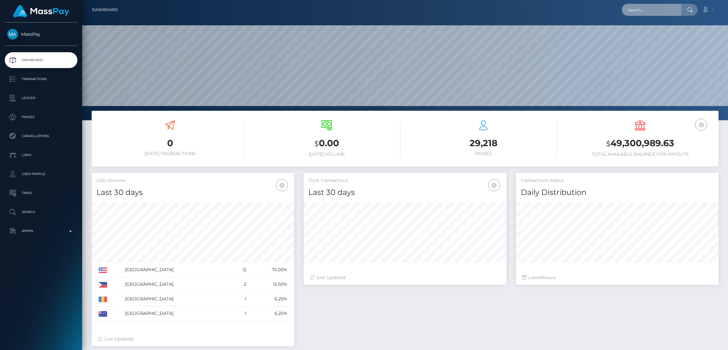
click at [644, 8] on input "text" at bounding box center [651, 10] width 59 height 12
paste input "[EMAIL_ADDRESS][DOMAIN_NAME]"
type input "[EMAIL_ADDRESS][DOMAIN_NAME]"
click at [648, 33] on link "MARY ANN FISCHER" at bounding box center [647, 33] width 51 height 12
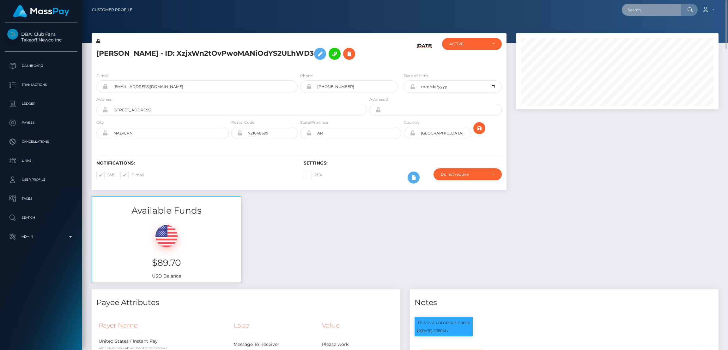
click at [650, 11] on input "text" at bounding box center [651, 10] width 59 height 12
paste input "[EMAIL_ADDRESS][DOMAIN_NAME]"
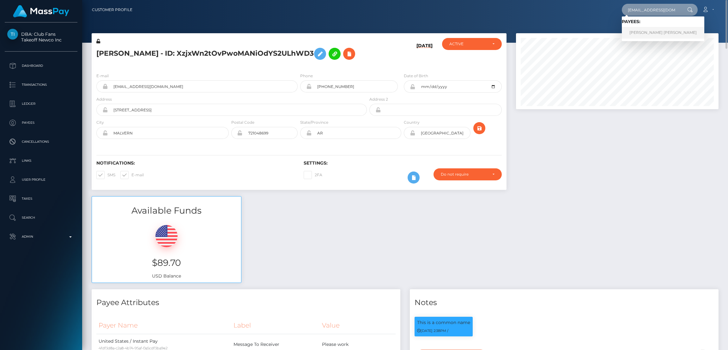
type input "[EMAIL_ADDRESS][DOMAIN_NAME]"
click at [643, 29] on link "KAROL MICHELT RIOS GARCIA" at bounding box center [663, 33] width 83 height 12
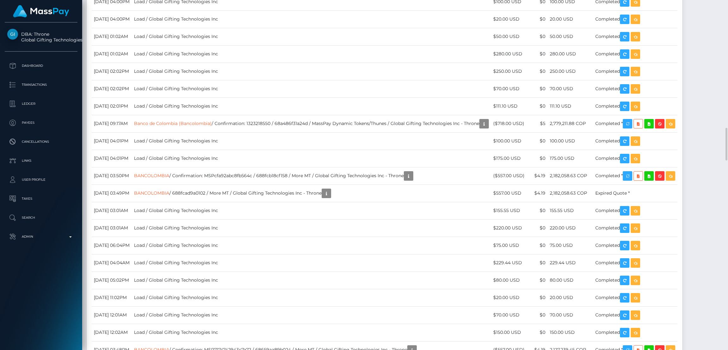
scroll to position [1233, 0]
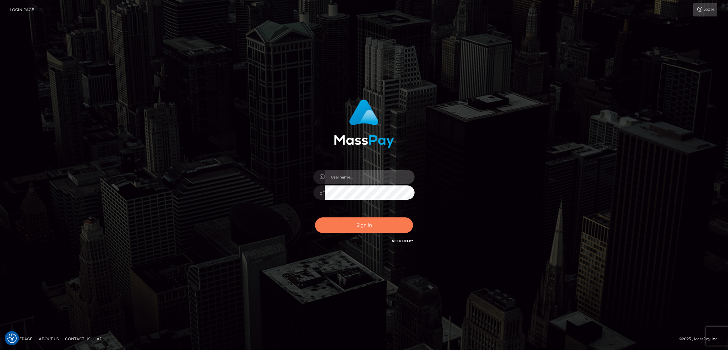
type input "by.es2"
click at [342, 219] on button "Sign in" at bounding box center [364, 224] width 98 height 15
type input "by.es2"
click at [366, 223] on button "Sign in" at bounding box center [364, 224] width 98 height 15
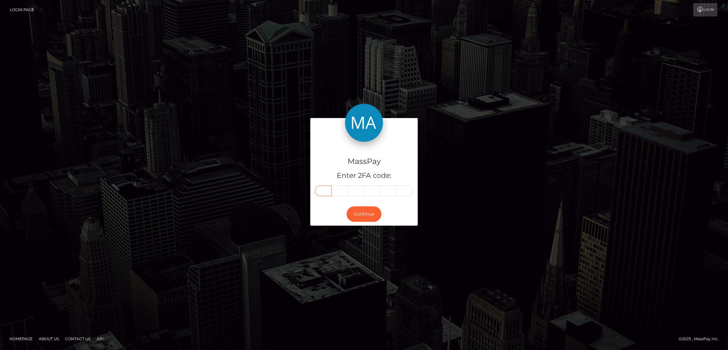
click at [325, 190] on input "text" at bounding box center [323, 190] width 16 height 11
drag, startPoint x: 327, startPoint y: 184, endPoint x: 325, endPoint y: 192, distance: 7.9
paste input "5"
type input "5"
type input "0"
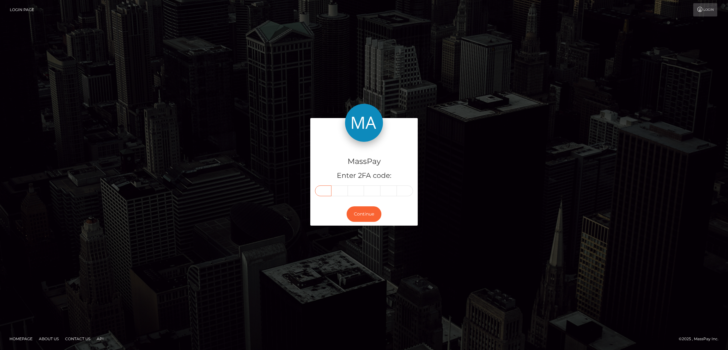
type input "3"
type input "8"
type input "7"
click at [368, 215] on button "Continue" at bounding box center [364, 213] width 35 height 15
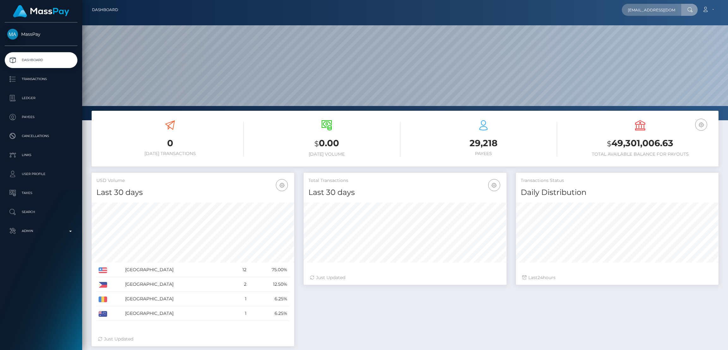
scroll to position [112, 203]
type input "joarduncan@gmail.com"
click at [638, 33] on link "John Duncan" at bounding box center [647, 33] width 51 height 12
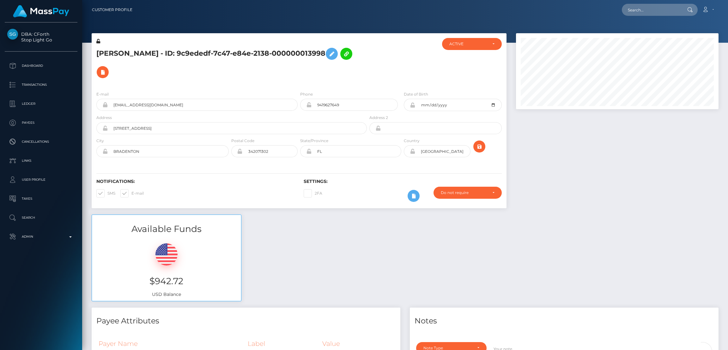
scroll to position [76, 203]
click at [128, 54] on h5 "John Duncan - ID: 9c9ededf-7c47-e84e-2138-000000013998" at bounding box center [229, 63] width 267 height 37
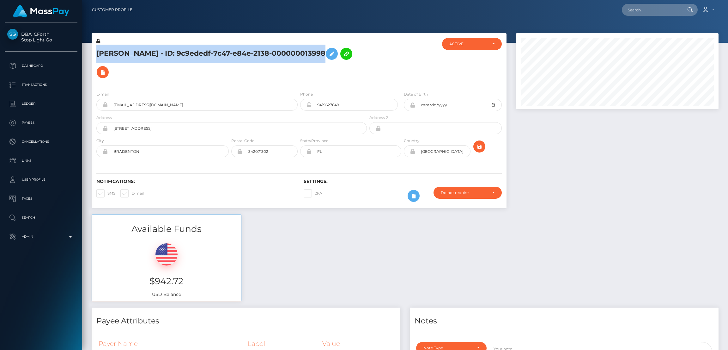
click at [128, 54] on h5 "John Duncan - ID: 9c9ededf-7c47-e84e-2138-000000013998" at bounding box center [229, 63] width 267 height 37
copy h5 "John Duncan - ID: 9c9ededf-7c47-e84e-2138-000000013998"
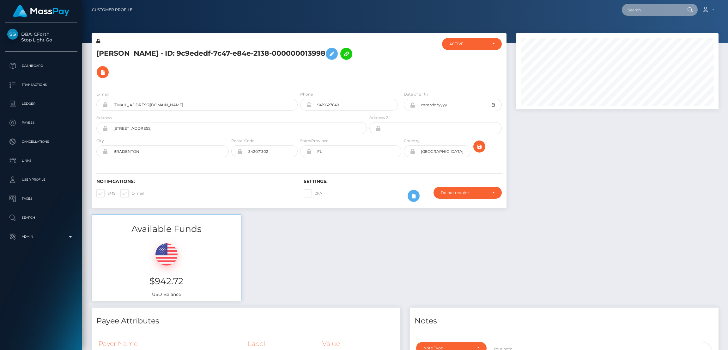
click at [637, 12] on input "text" at bounding box center [651, 10] width 59 height 12
paste input "qussay55hanthal@gmail.com"
type input "qussay55hanthal@gmail.com"
click at [637, 33] on link "KUSAY HANZAL" at bounding box center [647, 33] width 51 height 12
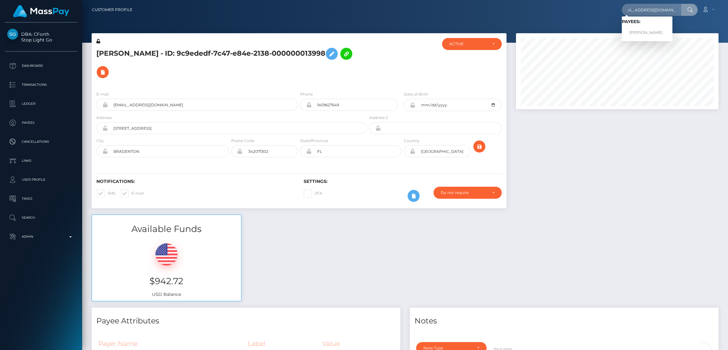
scroll to position [0, 0]
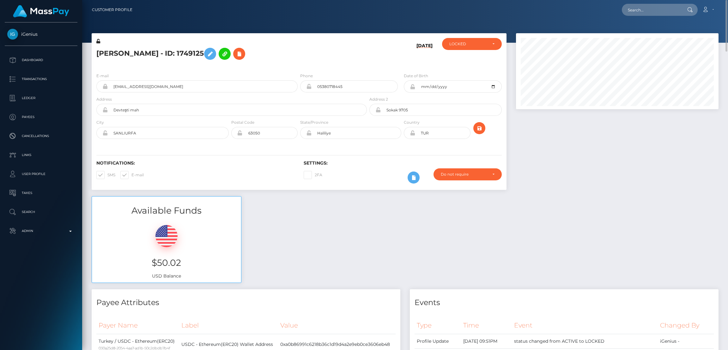
click at [125, 53] on h5 "[PERSON_NAME] - ID: 1749125" at bounding box center [229, 54] width 267 height 18
click at [125, 53] on h5 "KUSAY HANZAL - ID: 1749125" at bounding box center [229, 54] width 267 height 18
copy h5 "KUSAY HANZAL - ID: 1749125"
click at [631, 6] on input "text" at bounding box center [651, 10] width 59 height 12
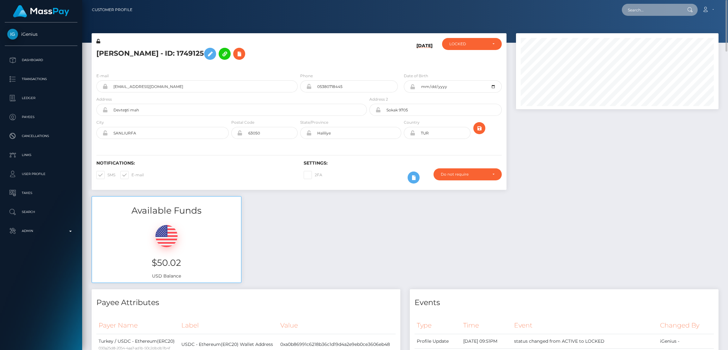
paste input "laithanbrownwork@outlook.com"
type input "laithanbrownwork@outlook.com"
click at [645, 31] on link "Laithan William Brown" at bounding box center [647, 33] width 51 height 12
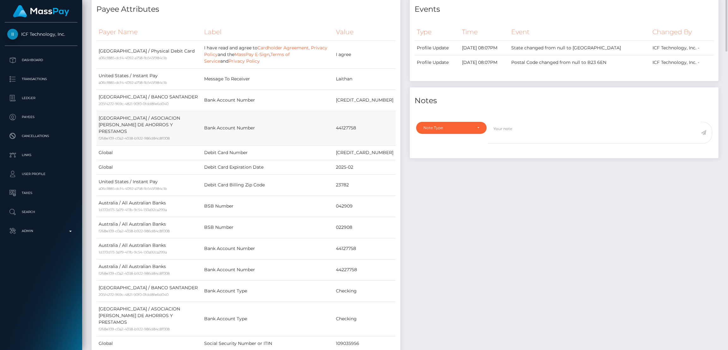
scroll to position [9, 0]
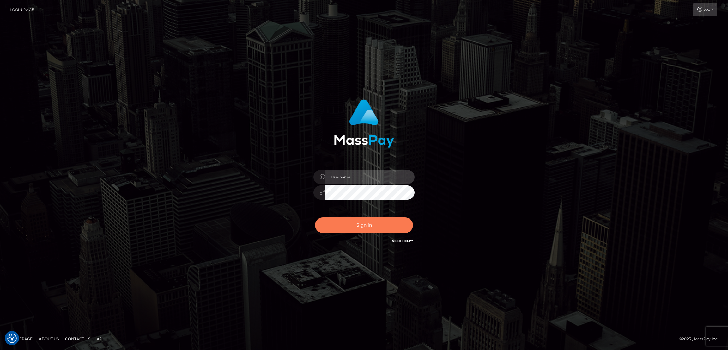
type input "by.es2"
click at [329, 224] on button "Sign in" at bounding box center [364, 224] width 98 height 15
type input "by.es2"
click at [381, 224] on button "Sign in" at bounding box center [364, 224] width 98 height 15
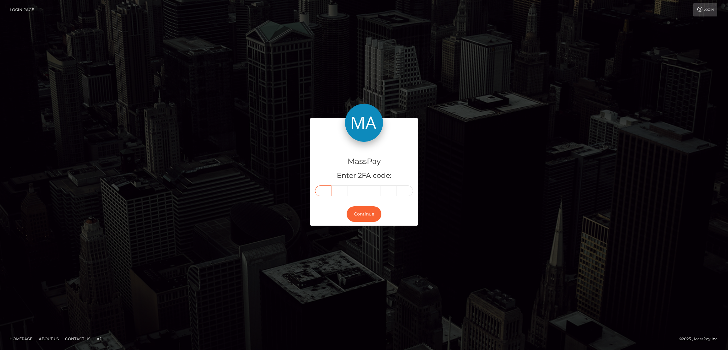
click at [327, 187] on input "text" at bounding box center [323, 190] width 16 height 11
paste input "8"
type input "8"
type input "9"
type input "2"
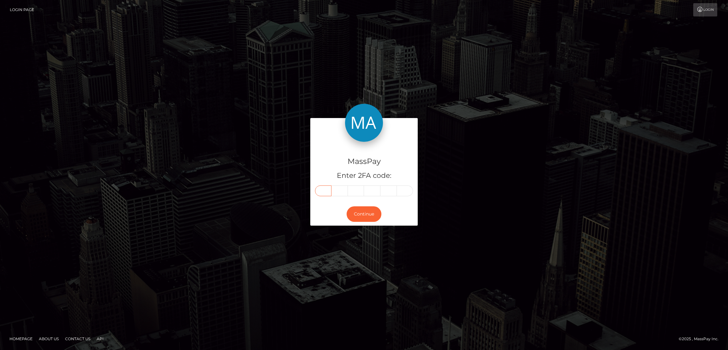
type input "1"
type input "0"
type input "8"
click at [364, 214] on button "Continue" at bounding box center [364, 213] width 35 height 15
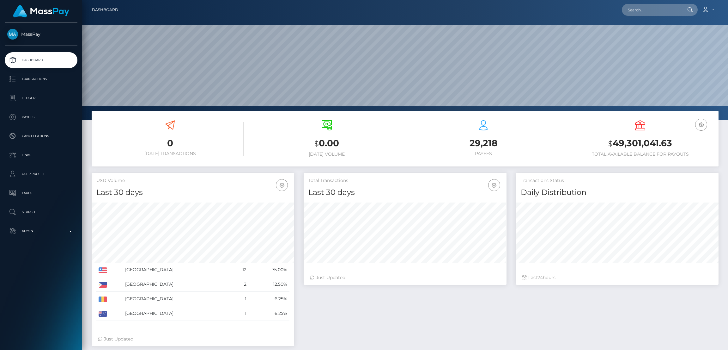
scroll to position [112, 203]
click at [635, 5] on input "text" at bounding box center [651, 10] width 59 height 12
paste input "[EMAIL_ADDRESS][DOMAIN_NAME]"
type input "[EMAIL_ADDRESS][DOMAIN_NAME]"
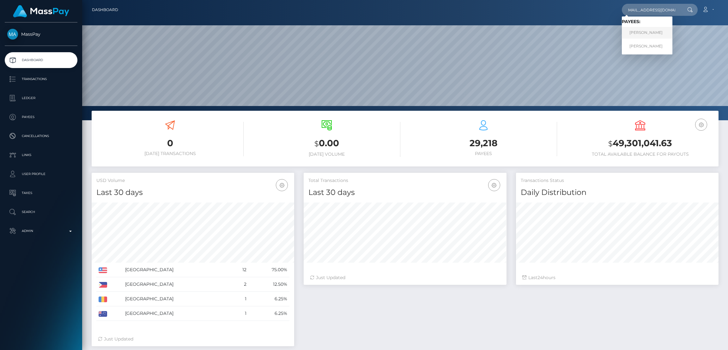
click at [651, 33] on link "[PERSON_NAME]" at bounding box center [647, 33] width 51 height 12
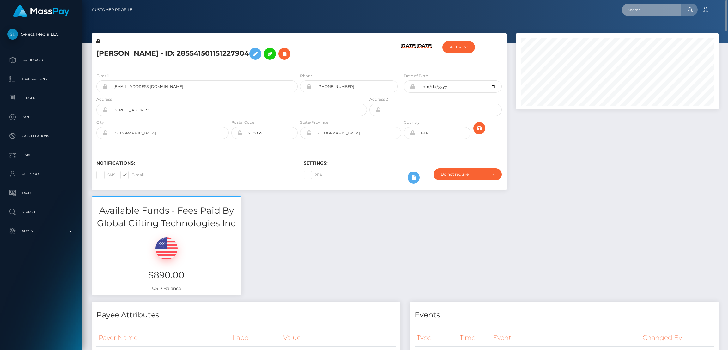
click at [649, 6] on input "text" at bounding box center [651, 10] width 59 height 12
paste input "[EMAIL_ADDRESS][DOMAIN_NAME]"
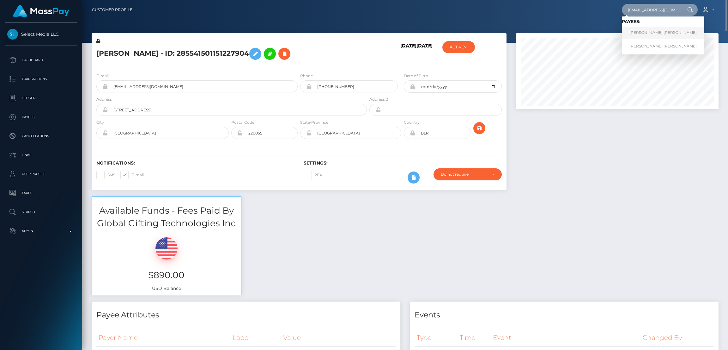
type input "[EMAIL_ADDRESS][DOMAIN_NAME]"
click at [651, 33] on link "[PERSON_NAME] [PERSON_NAME]" at bounding box center [663, 33] width 83 height 12
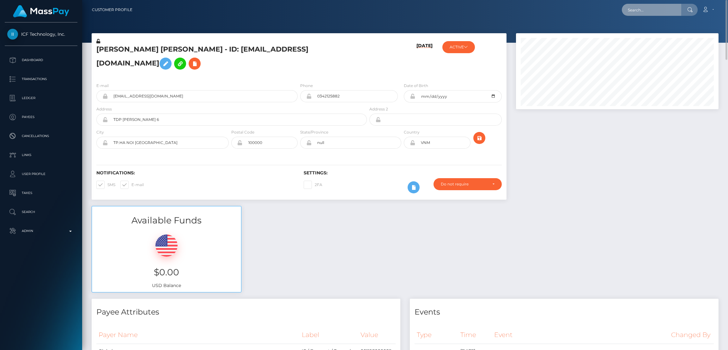
click at [642, 8] on input "text" at bounding box center [651, 10] width 59 height 12
click at [641, 8] on input "text" at bounding box center [651, 10] width 59 height 12
paste input "[EMAIL_ADDRESS][DOMAIN_NAME]"
type input "[EMAIL_ADDRESS][DOMAIN_NAME]"
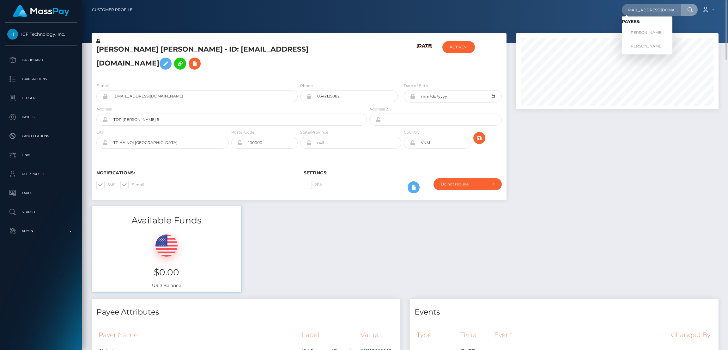
click at [642, 39] on span "Payees: YANA BACHYLA YANA BACHYLA" at bounding box center [647, 35] width 51 height 33
click at [659, 9] on input "[EMAIL_ADDRESS][DOMAIN_NAME]" at bounding box center [651, 10] width 59 height 12
click at [654, 34] on link "YANA BACHYLA" at bounding box center [647, 33] width 51 height 12
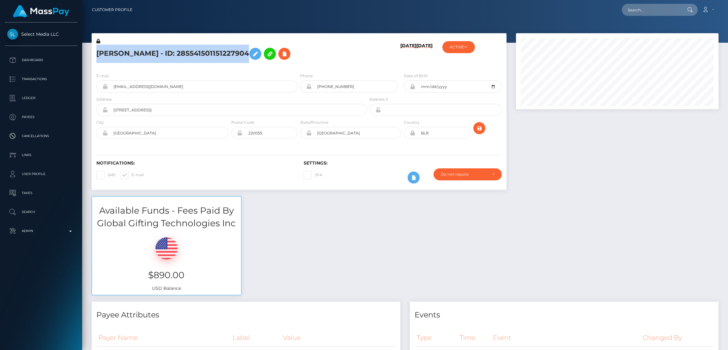
scroll to position [76, 203]
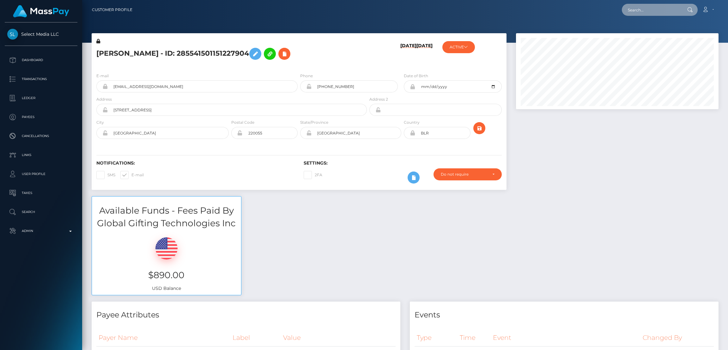
click at [638, 8] on input "text" at bounding box center [651, 10] width 59 height 12
paste input "[EMAIL_ADDRESS][DOMAIN_NAME]"
type input "[EMAIL_ADDRESS][DOMAIN_NAME]"
click at [640, 33] on link "Nicole Speth" at bounding box center [647, 33] width 51 height 12
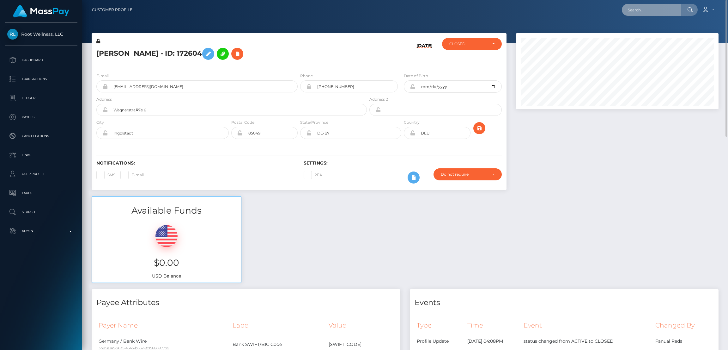
click at [638, 10] on input "text" at bounding box center [651, 10] width 59 height 12
paste input "[EMAIL_ADDRESS][DOMAIN_NAME]"
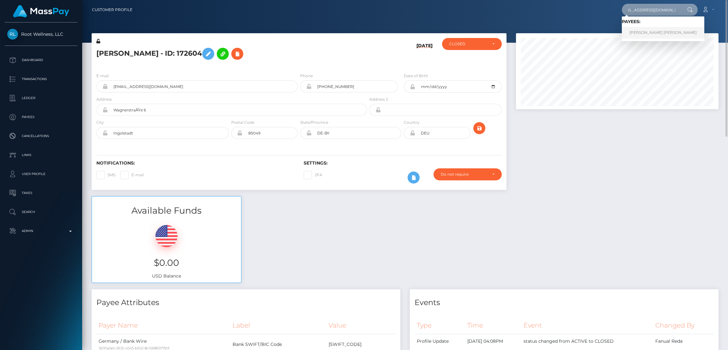
type input "jorgemtz7201992@gmail.com"
click at [647, 34] on link "JORGE LUIS MARTINEZ GARCIA" at bounding box center [663, 33] width 83 height 12
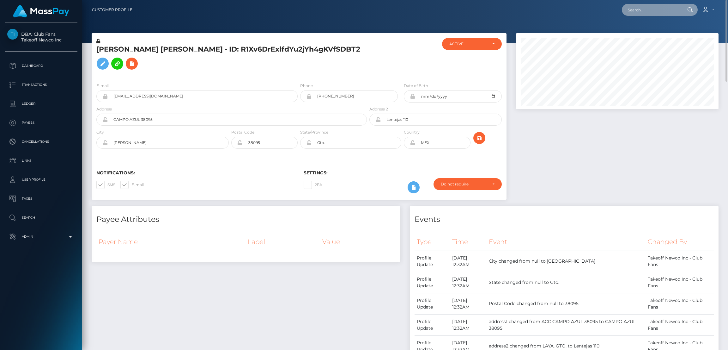
click at [644, 12] on input "text" at bounding box center [651, 10] width 59 height 12
paste input "[EMAIL_ADDRESS][DOMAIN_NAME]"
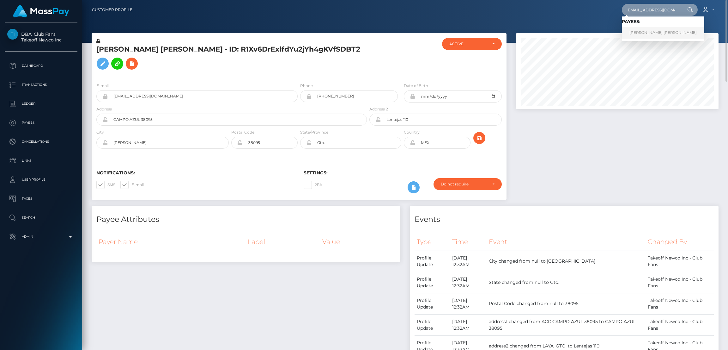
type input "[EMAIL_ADDRESS][DOMAIN_NAME]"
click at [630, 33] on link "[PERSON_NAME] [PERSON_NAME]" at bounding box center [663, 33] width 83 height 12
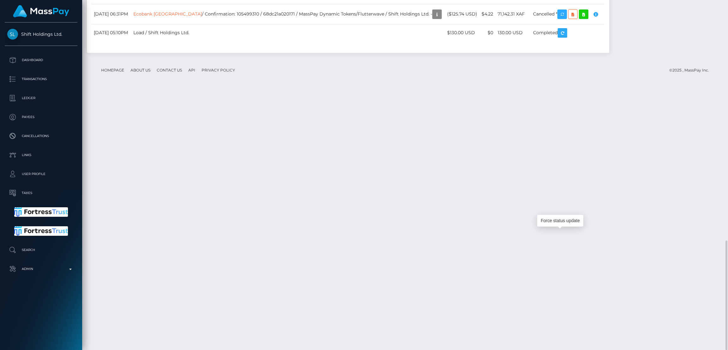
scroll to position [76, 203]
